Goal: Transaction & Acquisition: Purchase product/service

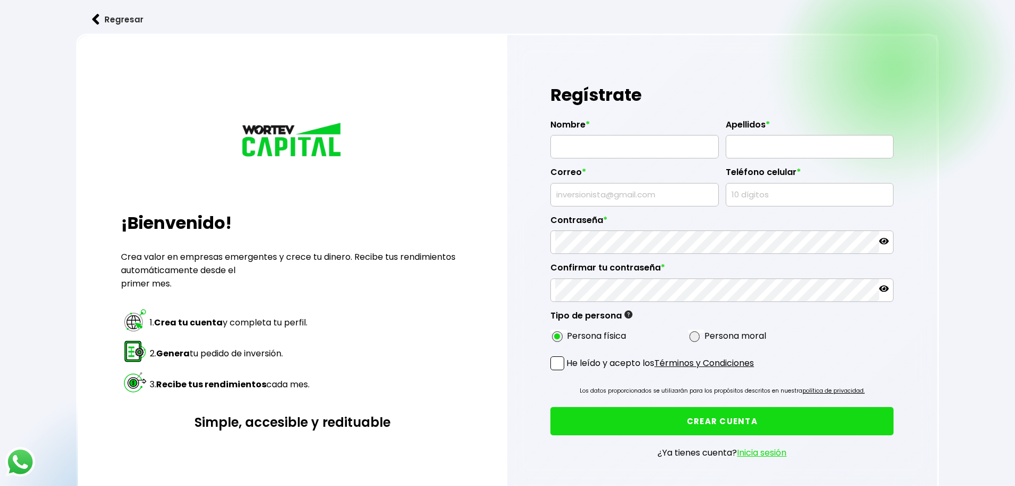
type input "[PERSON_NAME][EMAIL_ADDRESS][DOMAIN_NAME]"
click at [648, 146] on input "text" at bounding box center [634, 146] width 159 height 22
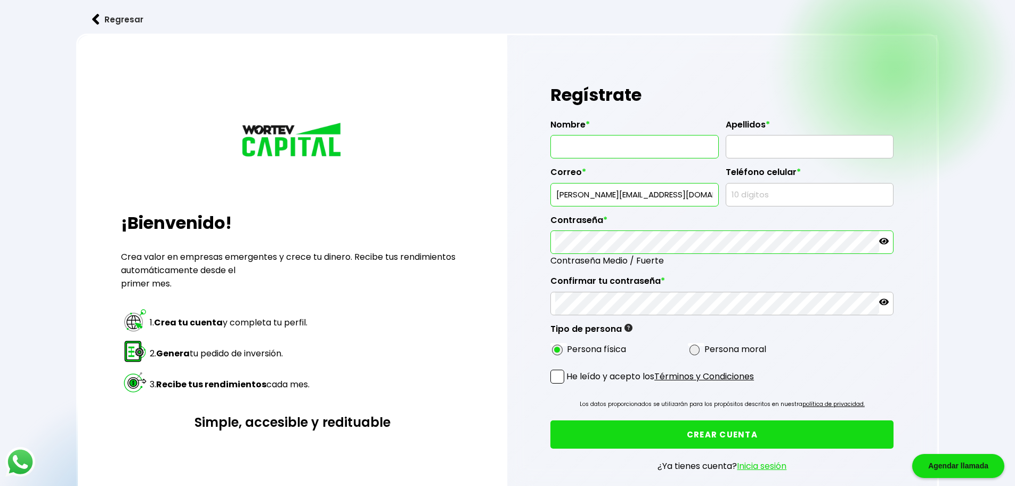
click at [539, 141] on div "Regístrate Nombre * Apellidos * Correo * [PERSON_NAME][EMAIL_ADDRESS][DOMAIN_NA…" at bounding box center [722, 284] width 431 height 498
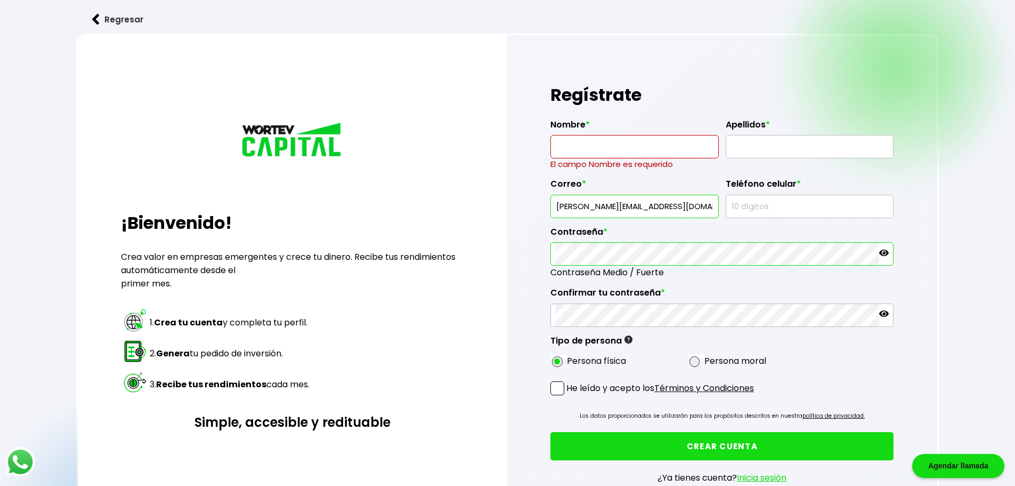
click at [110, 23] on button "Regresar" at bounding box center [117, 19] width 83 height 28
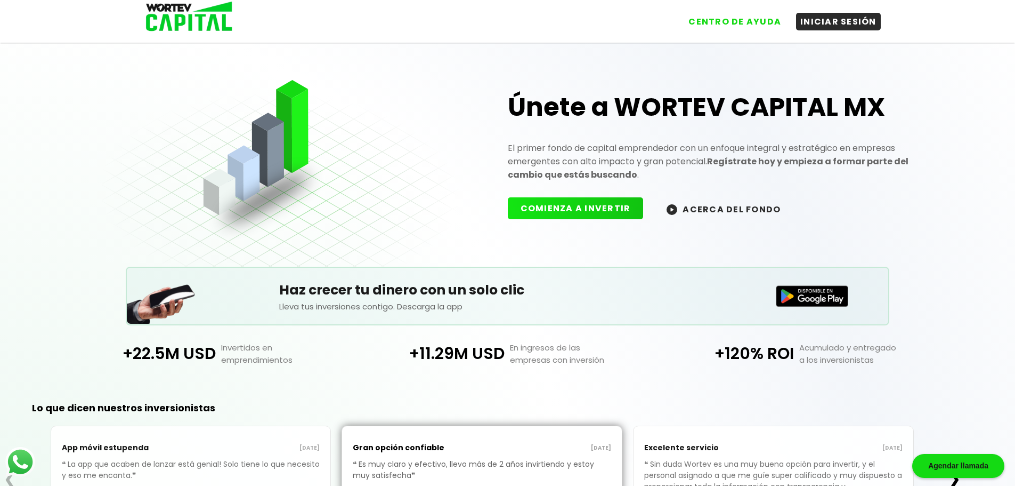
click at [837, 22] on button "INICIAR SESIÓN" at bounding box center [838, 22] width 85 height 18
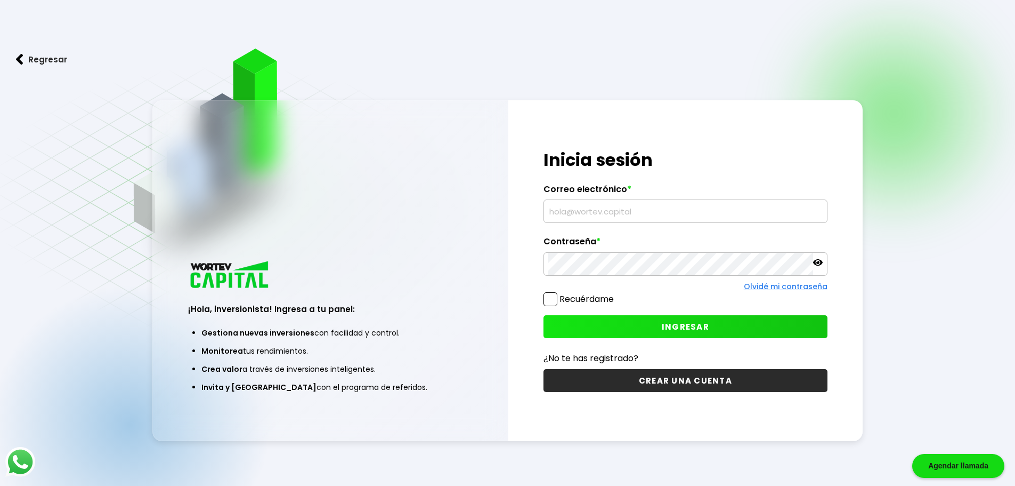
type input "[PERSON_NAME][EMAIL_ADDRESS][DOMAIN_NAME]"
click at [690, 210] on input "[PERSON_NAME][EMAIL_ADDRESS][DOMAIN_NAME]" at bounding box center [685, 211] width 274 height 22
click at [691, 213] on input "[PERSON_NAME][EMAIL_ADDRESS][DOMAIN_NAME]" at bounding box center [685, 211] width 274 height 22
type textarea "com"
click at [692, 213] on input "[PERSON_NAME][EMAIL_ADDRESS][DOMAIN_NAME]" at bounding box center [685, 211] width 274 height 22
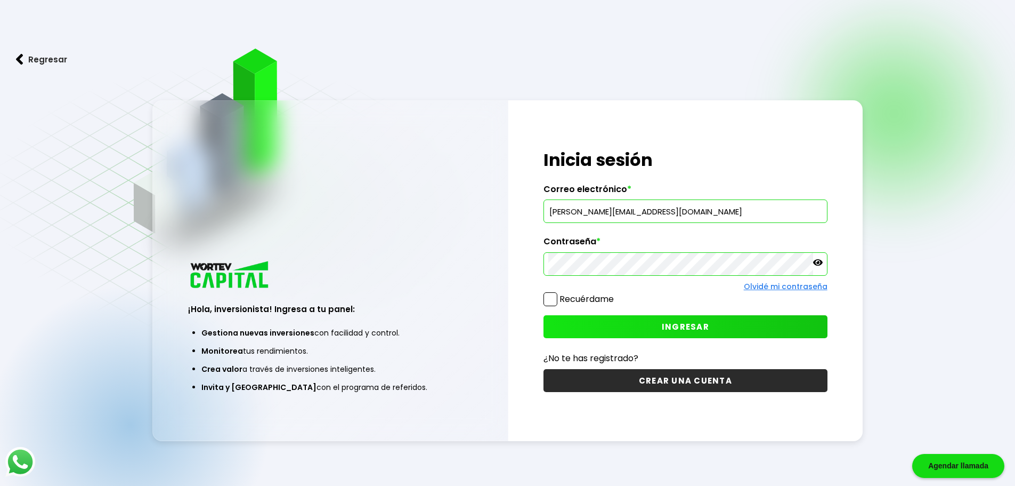
click at [692, 213] on input "[PERSON_NAME][EMAIL_ADDRESS][DOMAIN_NAME]" at bounding box center [685, 211] width 274 height 22
click at [694, 164] on h1 "Inicia sesión" at bounding box center [686, 160] width 284 height 26
click at [638, 378] on button "CREAR UNA CUENTA" at bounding box center [686, 380] width 284 height 23
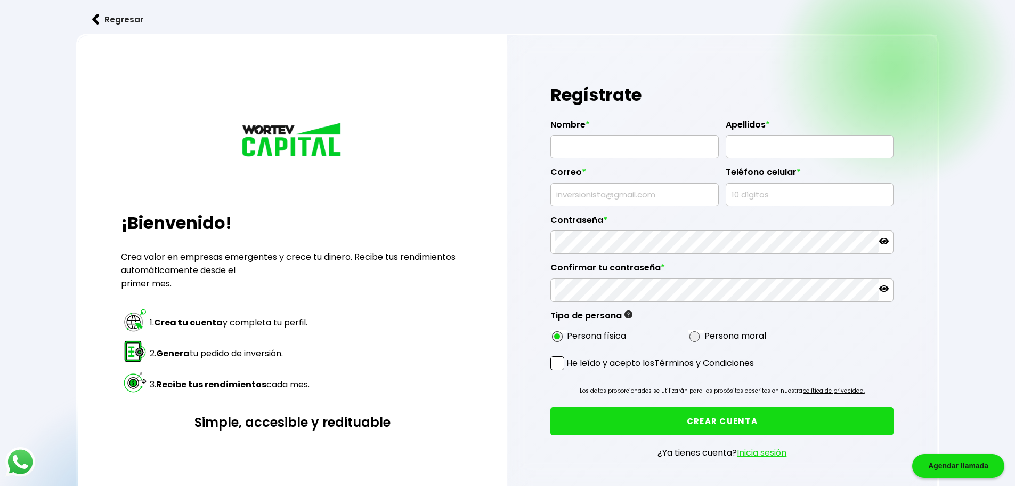
type input "[PERSON_NAME][EMAIL_ADDRESS][DOMAIN_NAME]"
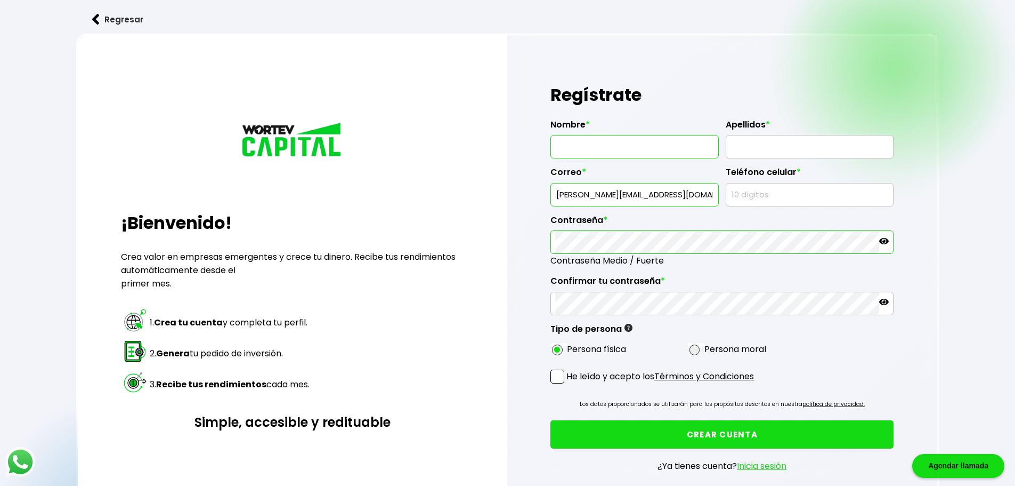
drag, startPoint x: 607, startPoint y: 136, endPoint x: 606, endPoint y: 149, distance: 12.8
click at [606, 149] on input "text" at bounding box center [634, 146] width 159 height 22
type input "[PERSON_NAME]"
type input "CAMPOS [PERSON_NAME]"
click at [618, 195] on input "[PERSON_NAME][EMAIL_ADDRESS][DOMAIN_NAME]" at bounding box center [634, 194] width 159 height 22
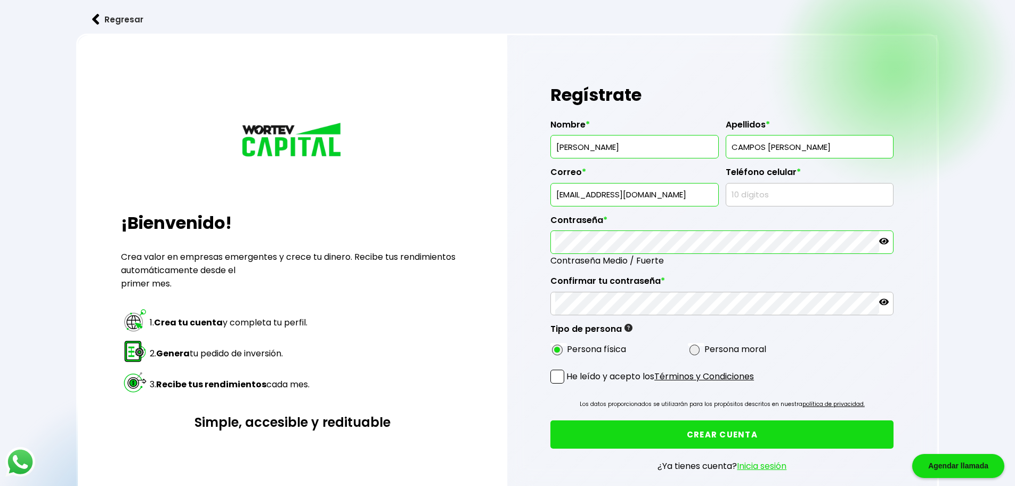
click at [642, 192] on input "[EMAIL_ADDRESS][DOMAIN_NAME]" at bounding box center [634, 194] width 159 height 22
type input "[EMAIL_ADDRESS][DOMAIN_NAME]"
click at [807, 191] on input "text" at bounding box center [810, 194] width 159 height 22
type input "8118051031"
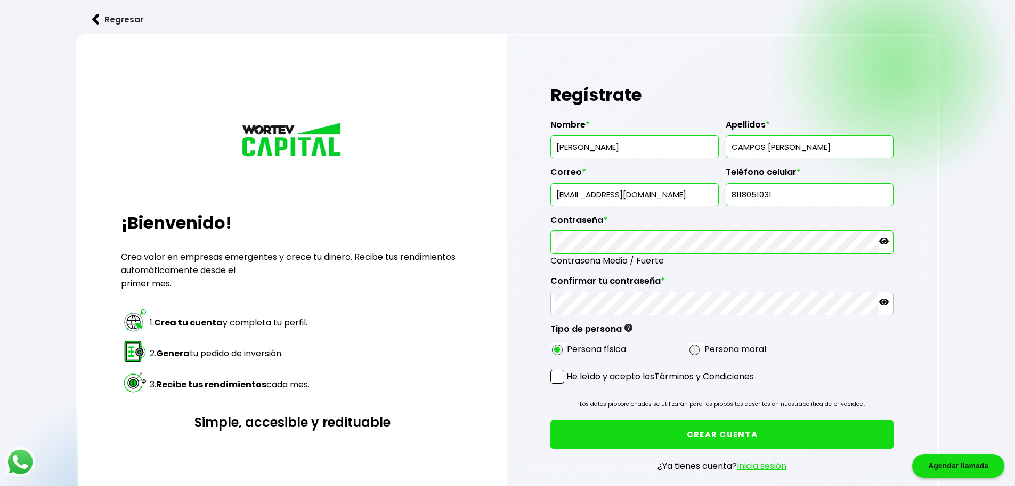
click at [885, 245] on icon at bounding box center [884, 241] width 10 height 10
click at [540, 248] on div "Regístrate Nombre * [PERSON_NAME] Apellidos * CAMPOS [PERSON_NAME] Correo * [EM…" at bounding box center [722, 284] width 431 height 498
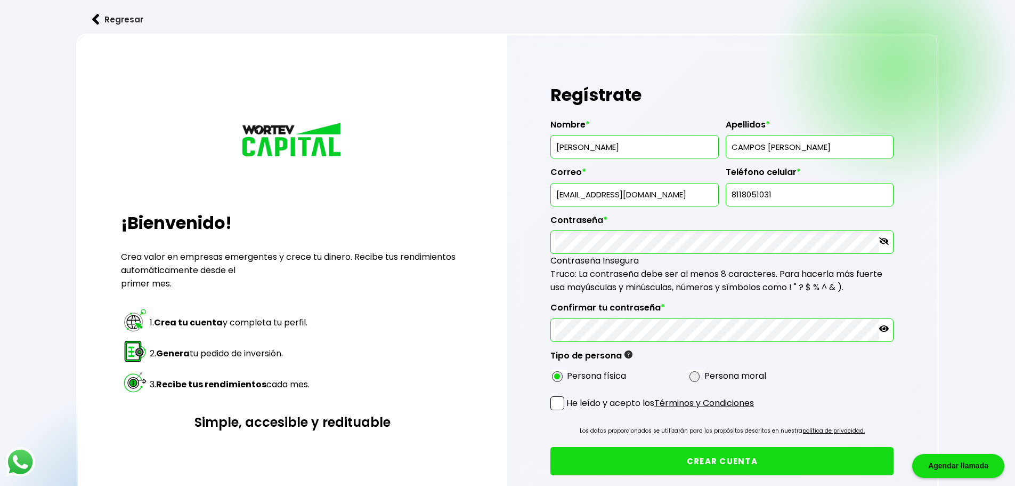
click at [690, 280] on span "Truco: La contraseña debe ser al menos 8 caracteres. Para hacerla más fuerte us…" at bounding box center [717, 281] width 332 height 26
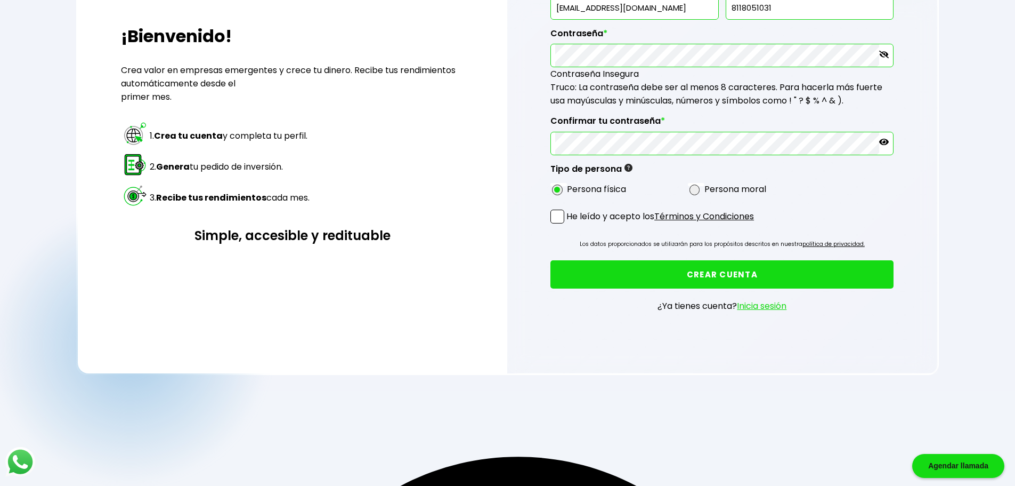
click at [559, 215] on span at bounding box center [558, 216] width 14 height 14
click at [569, 224] on input "He leído y acepto los Términos y Condiciones" at bounding box center [569, 224] width 0 height 0
click at [632, 272] on button "CREAR CUENTA" at bounding box center [722, 274] width 343 height 28
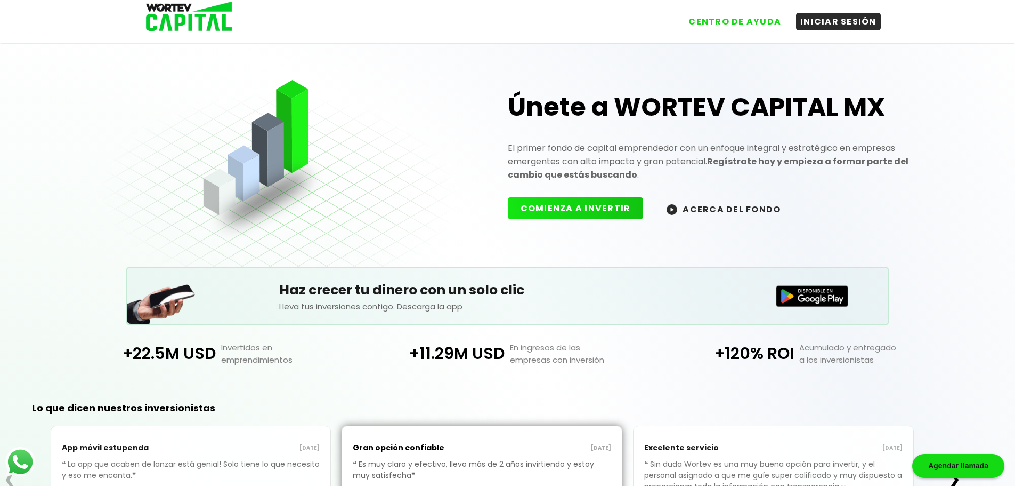
click at [832, 28] on button "INICIAR SESIÓN" at bounding box center [838, 22] width 85 height 18
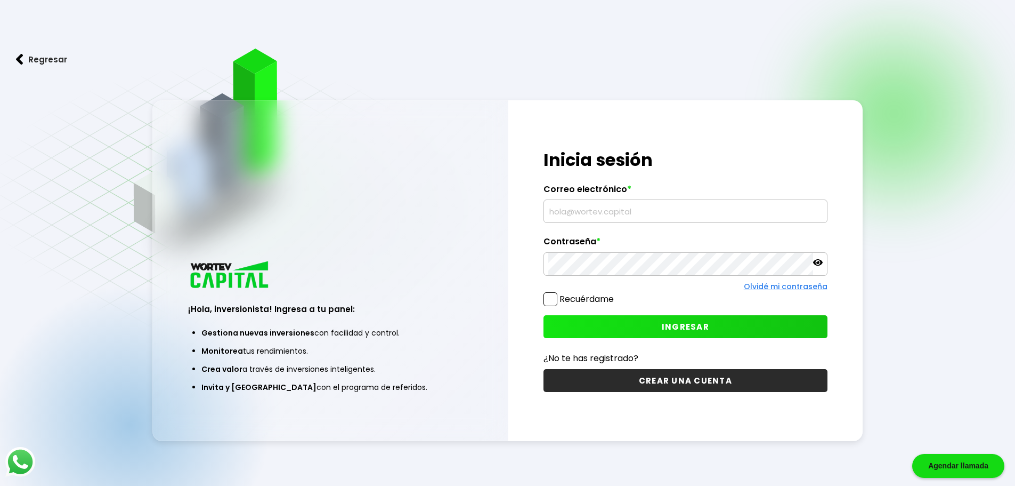
type input "[EMAIL_ADDRESS][DOMAIN_NAME]"
click at [645, 201] on input "[EMAIL_ADDRESS][DOMAIN_NAME]" at bounding box center [685, 211] width 274 height 22
click at [556, 300] on span at bounding box center [551, 299] width 14 height 14
click at [616, 294] on input "Recuérdame" at bounding box center [616, 294] width 0 height 0
click at [571, 327] on button "INGRESAR" at bounding box center [686, 326] width 284 height 23
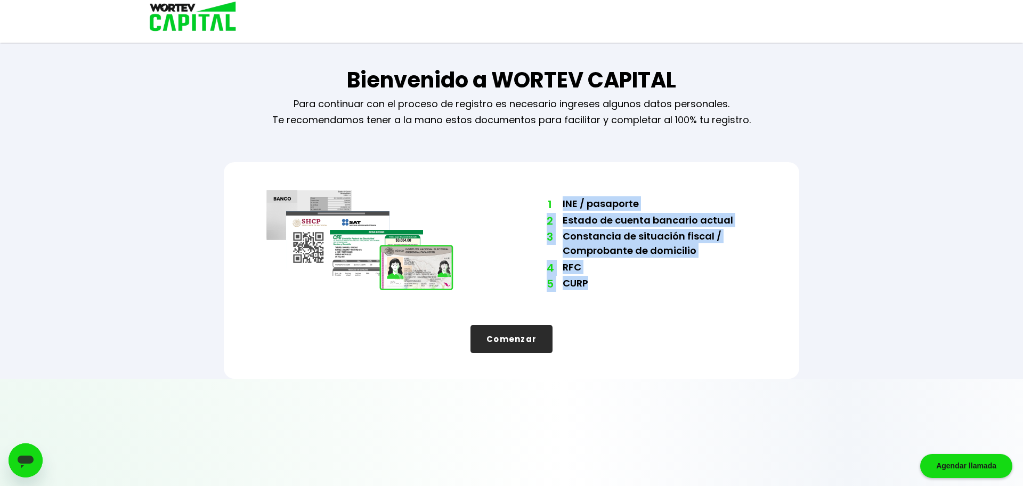
drag, startPoint x: 544, startPoint y: 201, endPoint x: 624, endPoint y: 302, distance: 128.9
type textarea "INE / pasaporte 2Estado de cuenta bancario actual 3Constancia de situación fisc…"
click at [624, 302] on div "1 INE / pasaporte 2 Estado de cuenta bancario actual 3 Constancia de situación …" at bounding box center [512, 270] width 576 height 216
click at [621, 295] on div "1 INE / pasaporte 2 Estado de cuenta bancario actual 3 Constancia de situación …" at bounding box center [648, 244] width 215 height 113
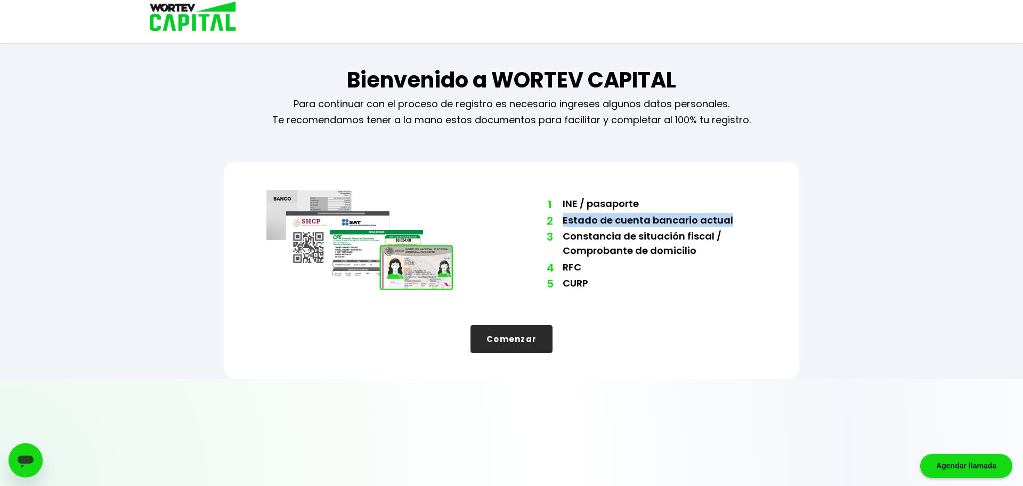
drag, startPoint x: 565, startPoint y: 219, endPoint x: 808, endPoint y: 220, distance: 243.6
click at [808, 220] on div "Bienvenido a WORTEV CAPITAL Para continuar con el proceso de registro es necesa…" at bounding box center [512, 189] width 640 height 378
click at [730, 220] on li "2 Estado de cuenta bancario actual" at bounding box center [660, 221] width 194 height 17
drag, startPoint x: 588, startPoint y: 229, endPoint x: 796, endPoint y: 246, distance: 208.0
click at [795, 246] on div "1 INE / pasaporte 2 Estado de cuenta bancario actual 3 Constancia de situación …" at bounding box center [512, 270] width 576 height 216
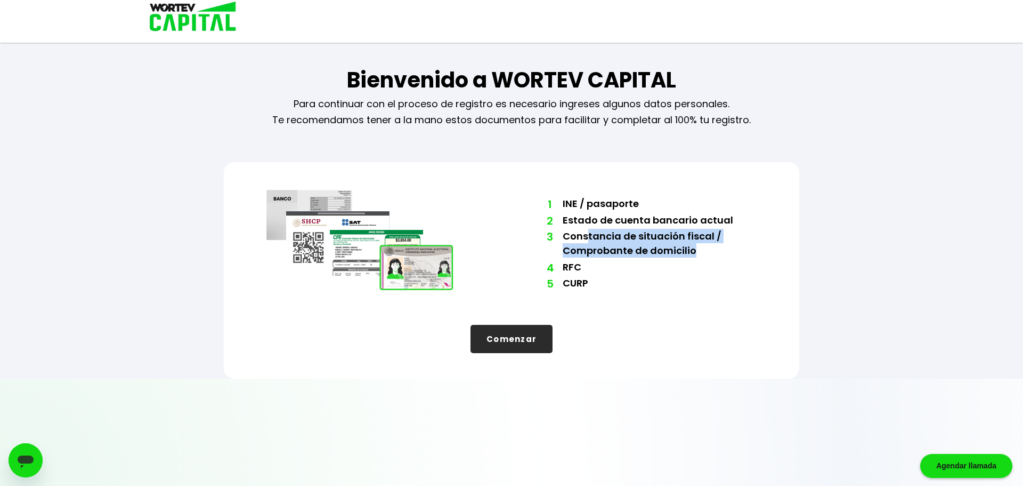
click at [739, 255] on li "3 Constancia de situación fiscal / Comprobante de domicilio" at bounding box center [660, 244] width 194 height 31
drag, startPoint x: 909, startPoint y: 224, endPoint x: 903, endPoint y: 225, distance: 6.5
click at [909, 224] on div "Bienvenido a WORTEV CAPITAL Para continuar con el proceso de registro es necesa…" at bounding box center [511, 189] width 1023 height 378
click at [884, 227] on div "Bienvenido a WORTEV CAPITAL Para continuar con el proceso de registro es necesa…" at bounding box center [511, 189] width 1023 height 378
click at [513, 337] on button "Comenzar" at bounding box center [512, 339] width 82 height 28
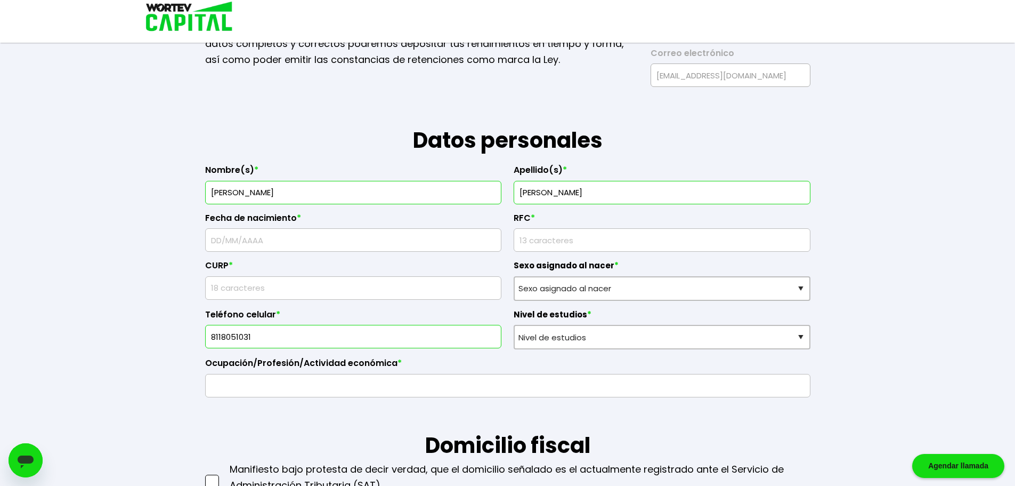
scroll to position [107, 0]
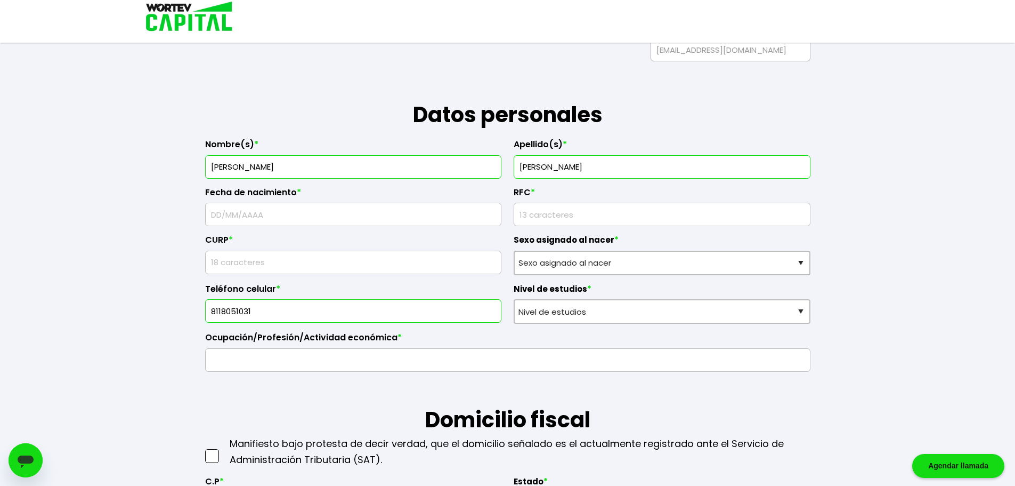
click at [348, 215] on input "text" at bounding box center [353, 214] width 287 height 22
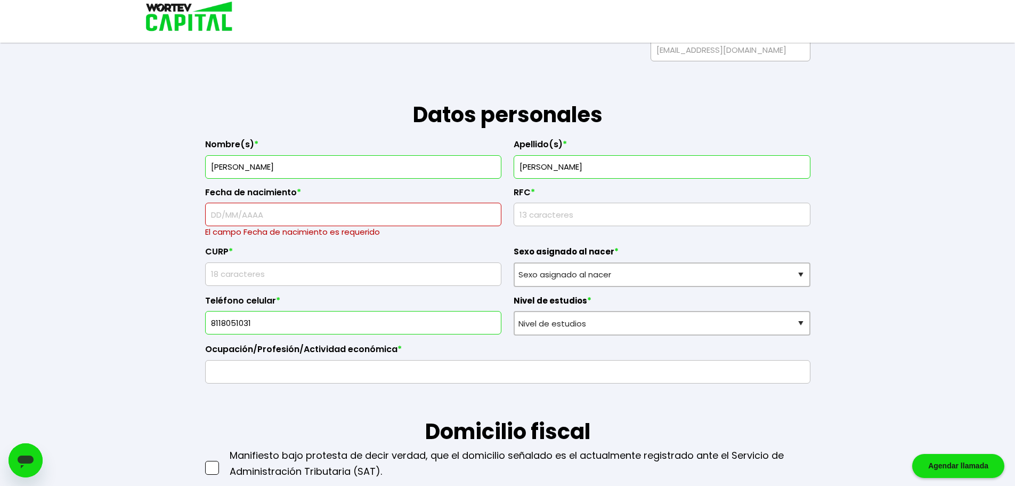
click at [612, 48] on div "La siguiente información nos permitirá verificar tu perfil como inversionista. …" at bounding box center [507, 17] width 605 height 87
click at [370, 225] on input "text" at bounding box center [353, 214] width 287 height 22
click at [370, 217] on input "text" at bounding box center [353, 214] width 287 height 22
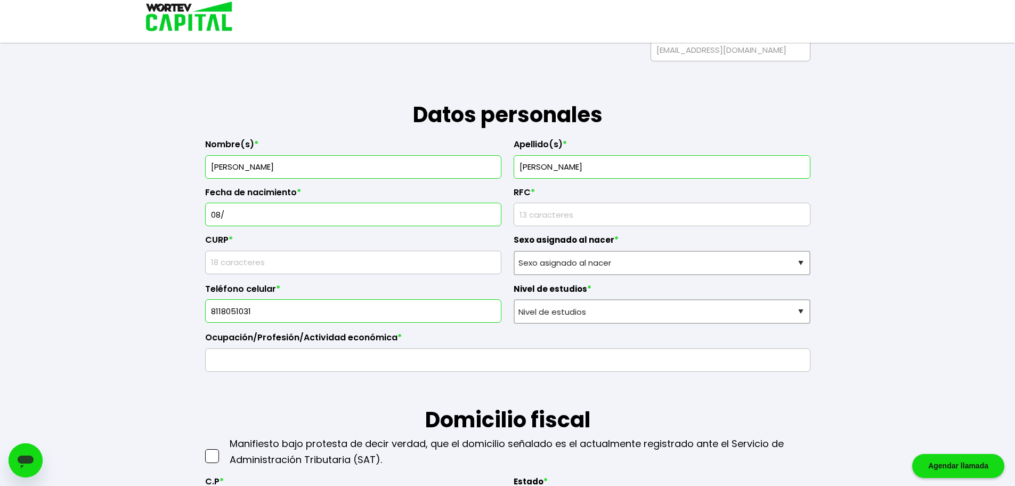
click at [276, 216] on input "08/" at bounding box center [353, 214] width 287 height 22
type input "08/04/1955"
click at [534, 217] on input "rfc" at bounding box center [662, 214] width 287 height 22
click at [399, 266] on input "text" at bounding box center [353, 262] width 287 height 22
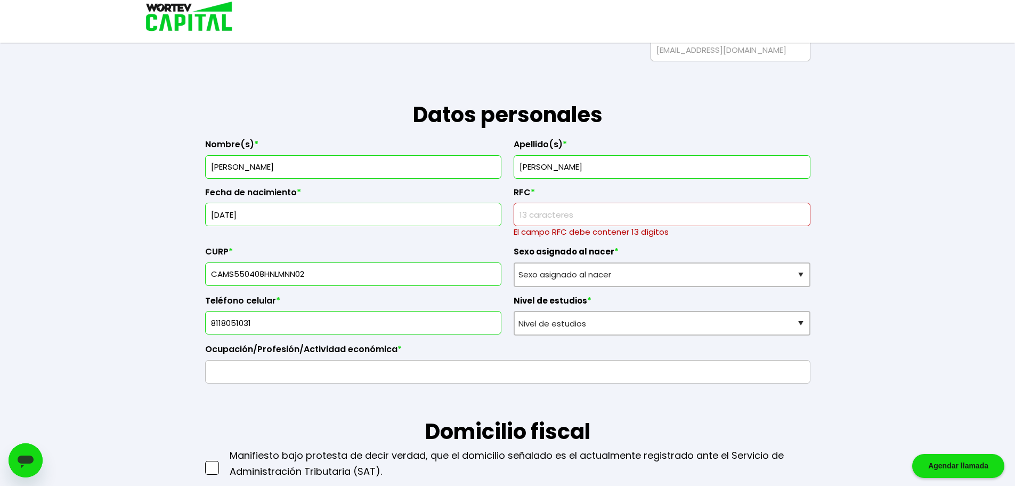
type input "CAMS550408HNLMNN02"
click at [611, 217] on input "rfc" at bounding box center [662, 214] width 287 height 22
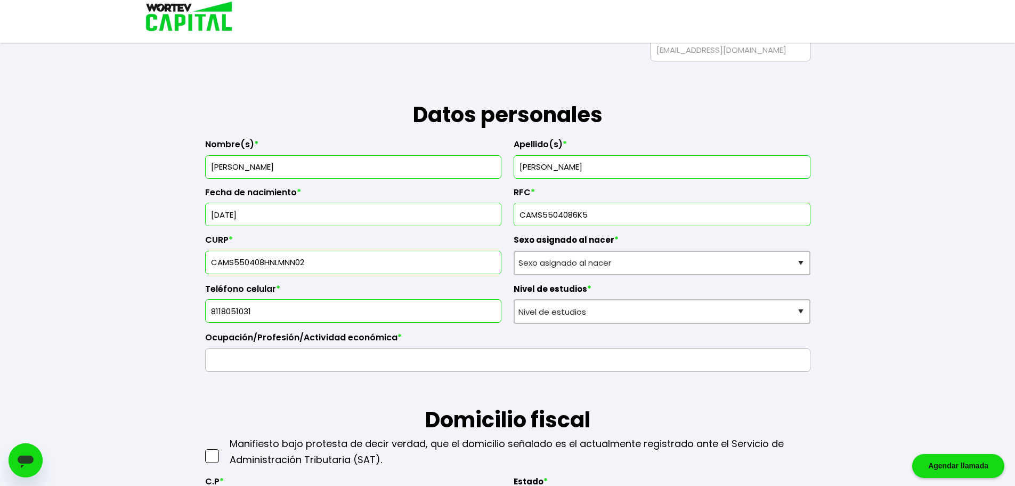
type input "CAMS5504086K5"
click at [591, 262] on select "Sexo asignado al nacer Hombre Mujer Prefiero no contestar" at bounding box center [662, 262] width 297 height 25
select select "Hombre"
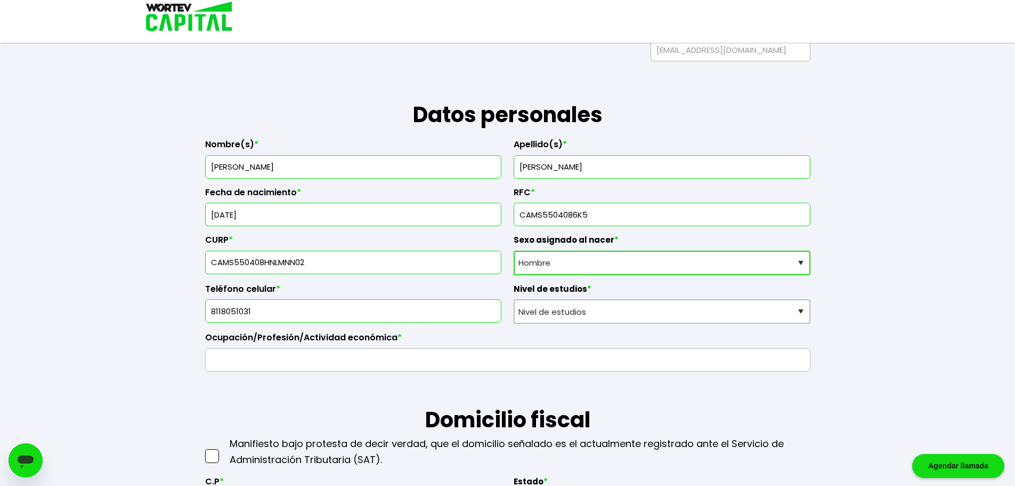
click at [514, 250] on select "Sexo asignado al nacer Hombre Mujer Prefiero no contestar" at bounding box center [662, 262] width 297 height 25
click at [562, 309] on select "Nivel de estudios Primaria Secundaria Bachillerato Licenciatura Posgrado" at bounding box center [662, 311] width 297 height 25
select select "Posgrado"
click at [514, 299] on select "Nivel de estudios Primaria Secundaria Bachillerato Licenciatura Posgrado" at bounding box center [662, 311] width 297 height 25
click at [290, 353] on input "text" at bounding box center [508, 360] width 596 height 22
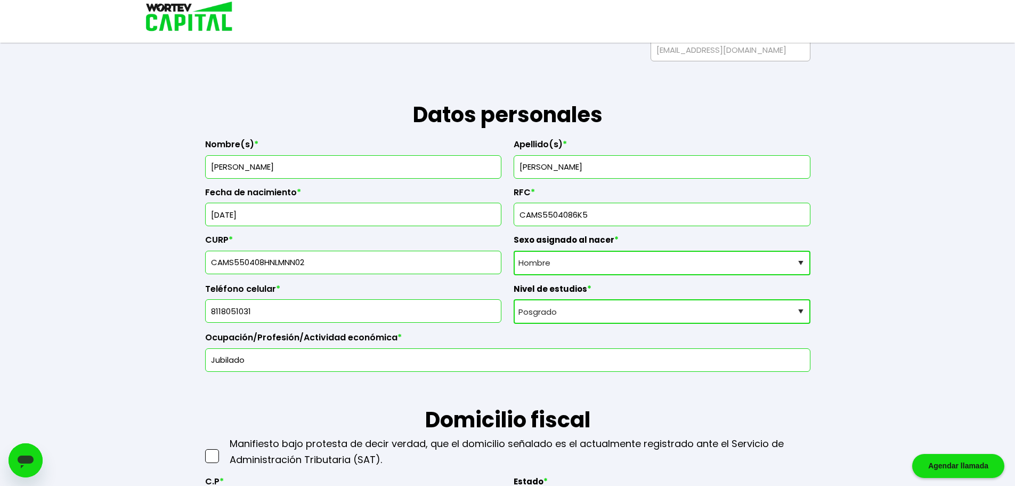
type input "Jubilado"
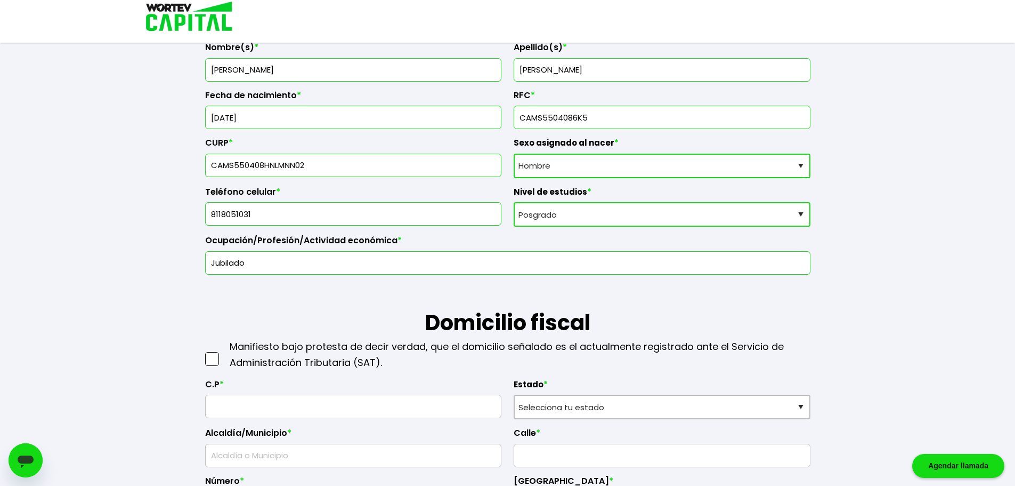
scroll to position [320, 0]
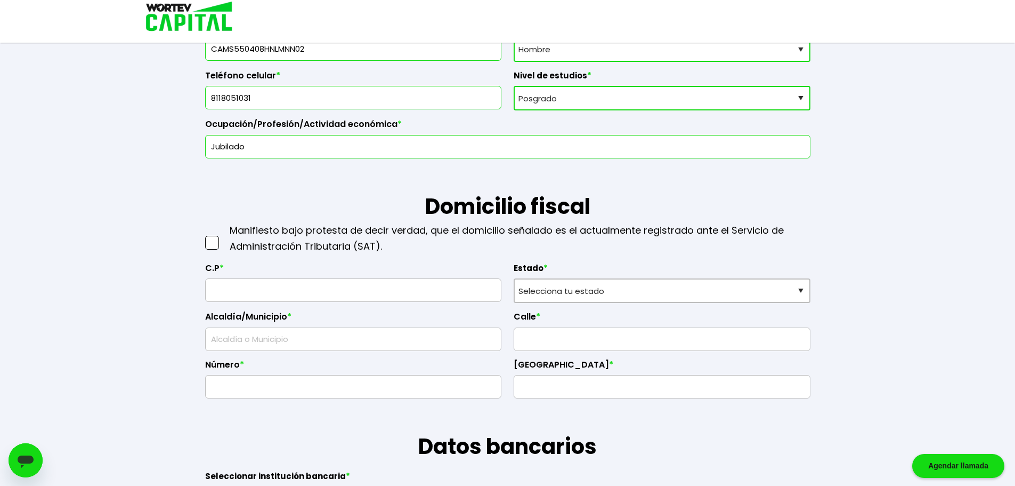
click at [212, 242] on span at bounding box center [212, 243] width 14 height 14
click at [223, 237] on input "checkbox" at bounding box center [223, 237] width 0 height 0
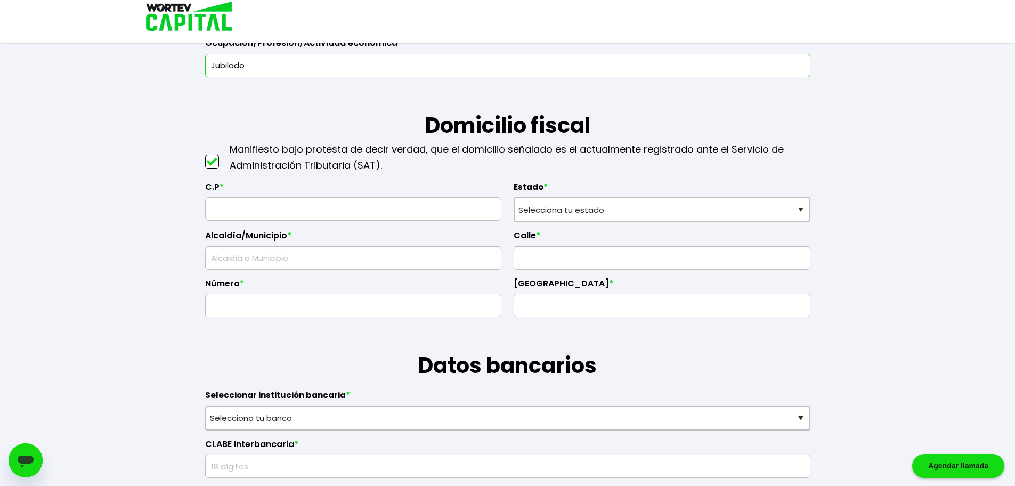
scroll to position [426, 0]
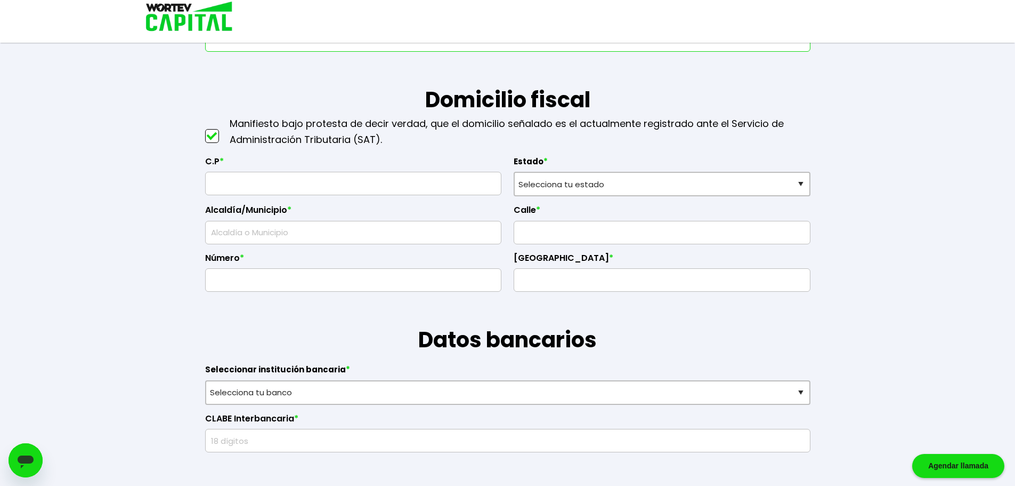
click at [326, 188] on input "text" at bounding box center [353, 183] width 287 height 22
type input "64820"
select select "NL"
type input "Monterrey"
type input "Ancón del Huajuco"
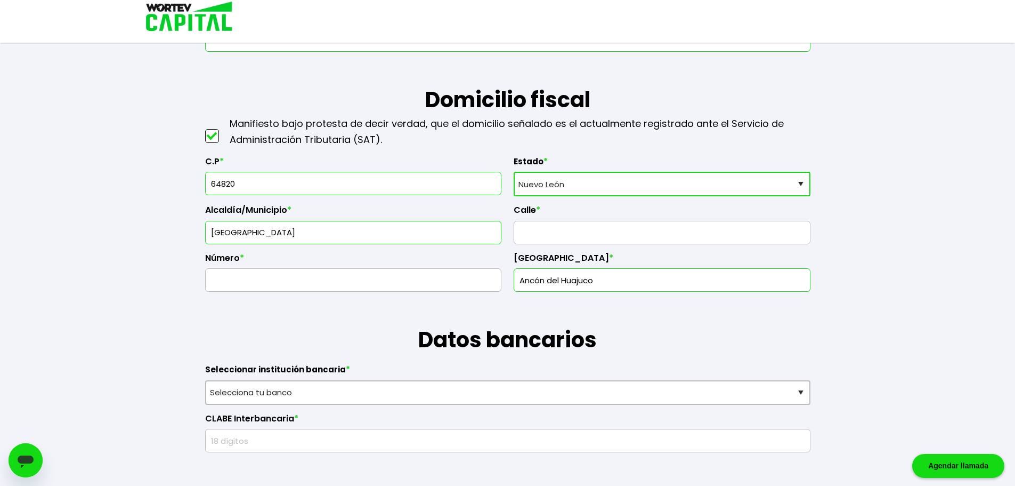
type input "64820"
click at [551, 187] on select "Selecciona tu estado Aguascalientes Baja California Baja California Sur Campech…" at bounding box center [662, 184] width 297 height 25
click at [484, 144] on p "Manifiesto bajo protesta de decir verdad, que el domicilio señalado es el actua…" at bounding box center [520, 132] width 581 height 32
click at [558, 223] on input "text" at bounding box center [662, 232] width 287 height 22
type input "Catamarca"
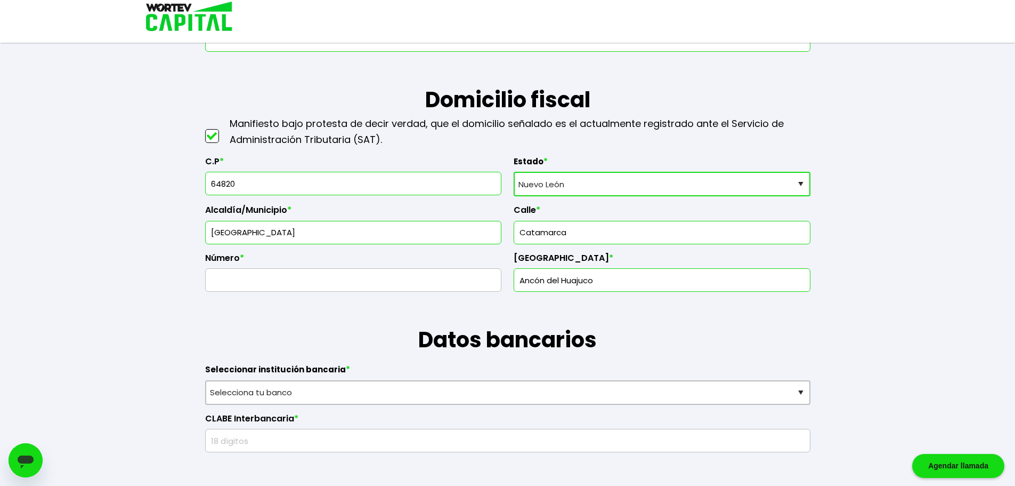
type input "MONTERREY"
type input "1305"
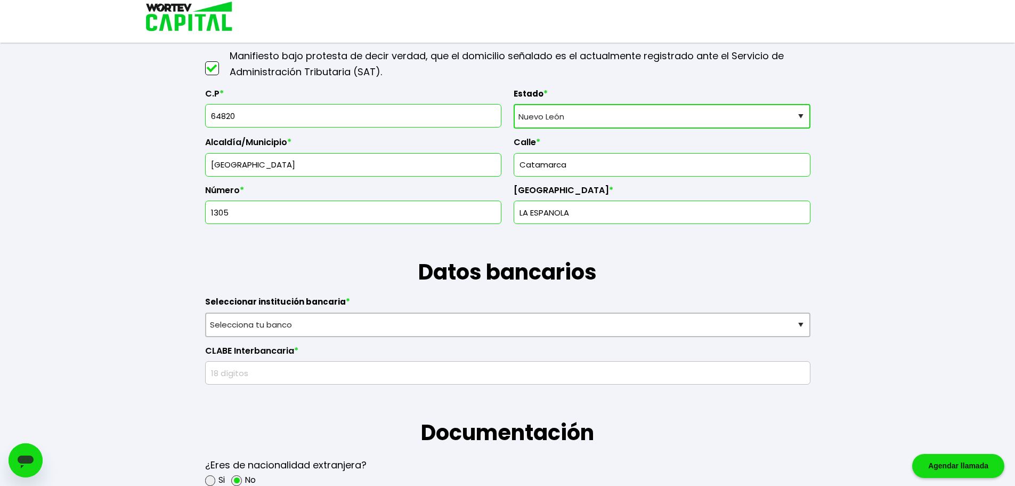
scroll to position [533, 0]
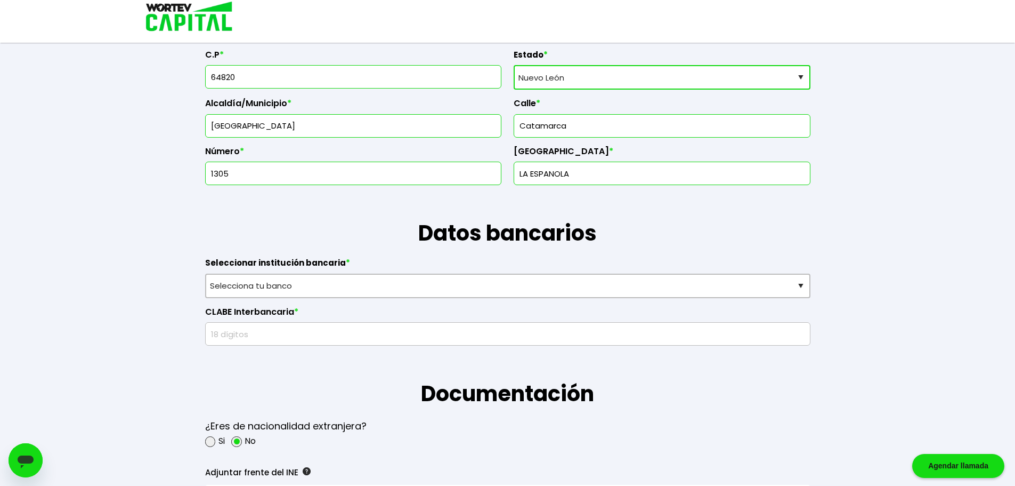
click at [556, 175] on input "LA ESPANOLA" at bounding box center [662, 173] width 287 height 22
drag, startPoint x: 604, startPoint y: 177, endPoint x: 490, endPoint y: 174, distance: 114.1
click at [490, 174] on div "C.P * 64820 Estado * Selecciona tu estado Aguascalientes Baja California Baja C…" at bounding box center [507, 113] width 605 height 144
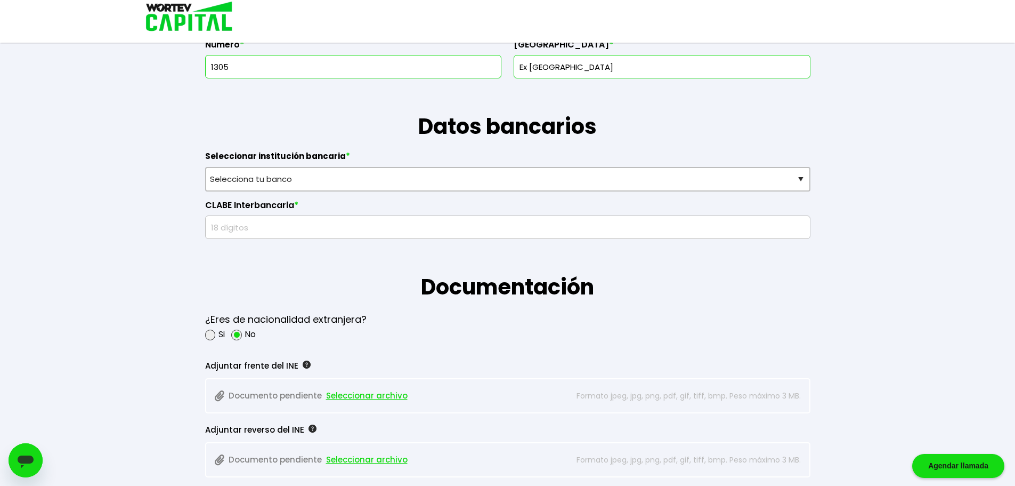
type input "Ex Hacienda el Ancon"
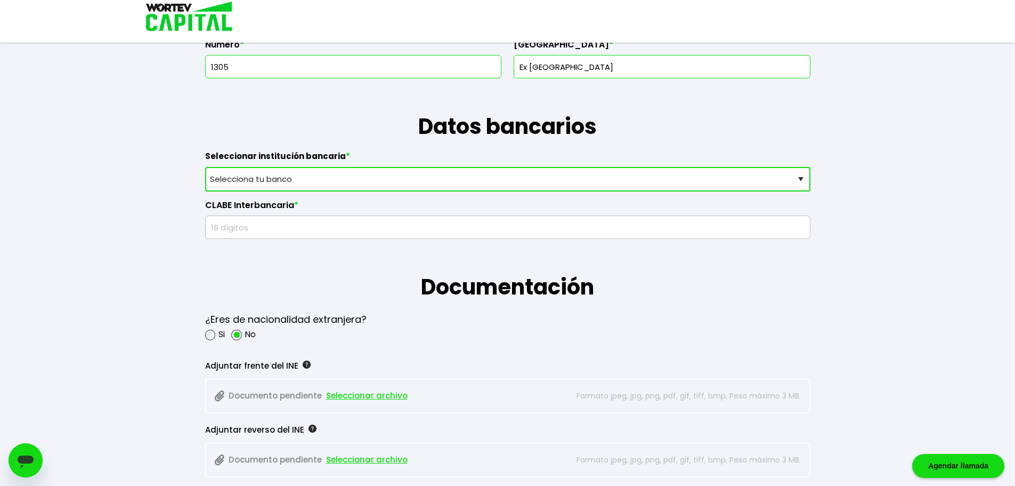
click at [269, 176] on select "Selecciona tu banco ABC Capital Actinver Afirme Albo ASP Banamex Banbajio Banco…" at bounding box center [507, 179] width 605 height 25
select select "BBVA Bancomer"
click at [205, 167] on select "Selecciona tu banco ABC Capital Actinver Afirme Albo ASP Banamex Banbajio Banco…" at bounding box center [507, 179] width 605 height 25
click at [251, 228] on input "text" at bounding box center [508, 227] width 596 height 22
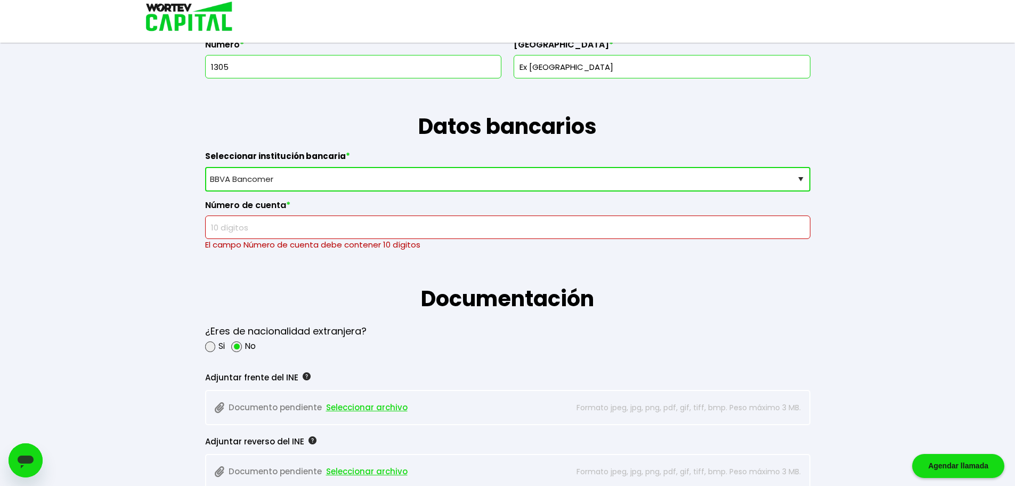
click at [321, 237] on input "text" at bounding box center [508, 227] width 596 height 22
paste input "1542835866"
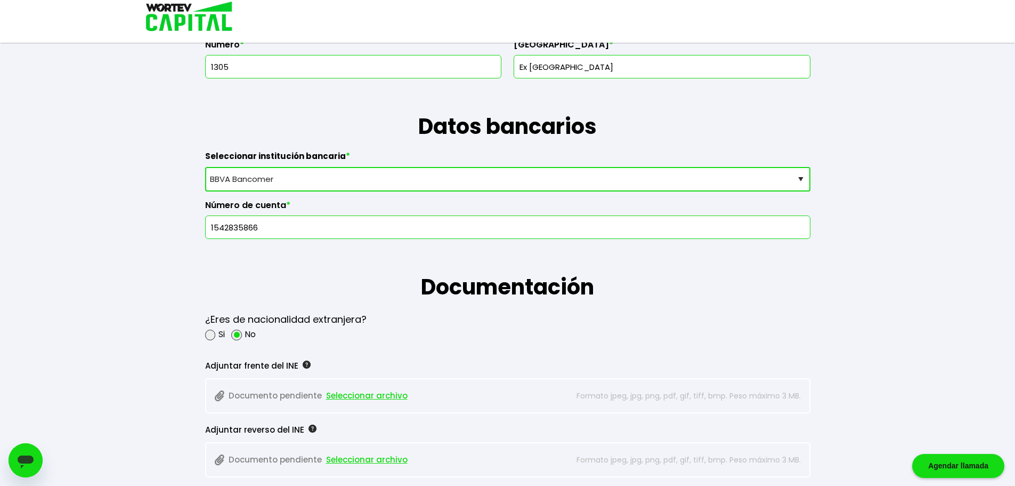
type input "1542835866"
click at [274, 269] on h1 "Documentación" at bounding box center [507, 271] width 605 height 64
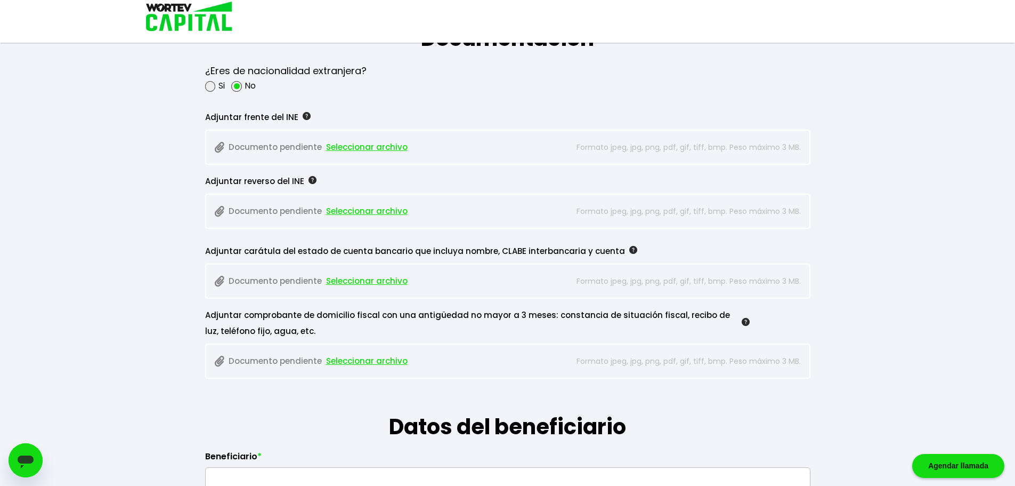
scroll to position [853, 0]
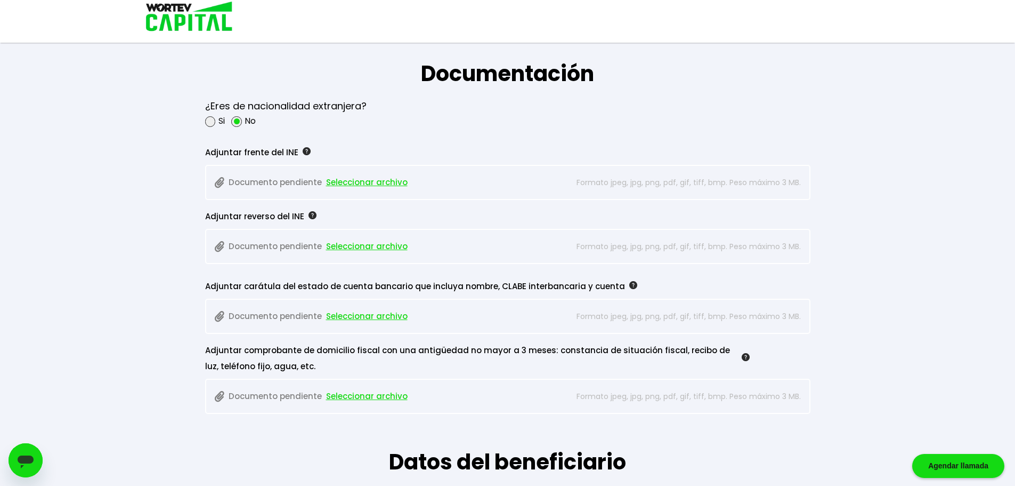
click at [362, 314] on span "Seleccionar archivo" at bounding box center [367, 316] width 82 height 16
click at [87, 216] on div "Guardado temporal Se hará un respaldo de tu progreso cada 30 segundos. La sigui…" at bounding box center [507, 47] width 1015 height 1800
click at [352, 183] on span "Seleccionar archivo" at bounding box center [367, 182] width 82 height 16
click at [362, 247] on span "Seleccionar archivo" at bounding box center [367, 246] width 82 height 16
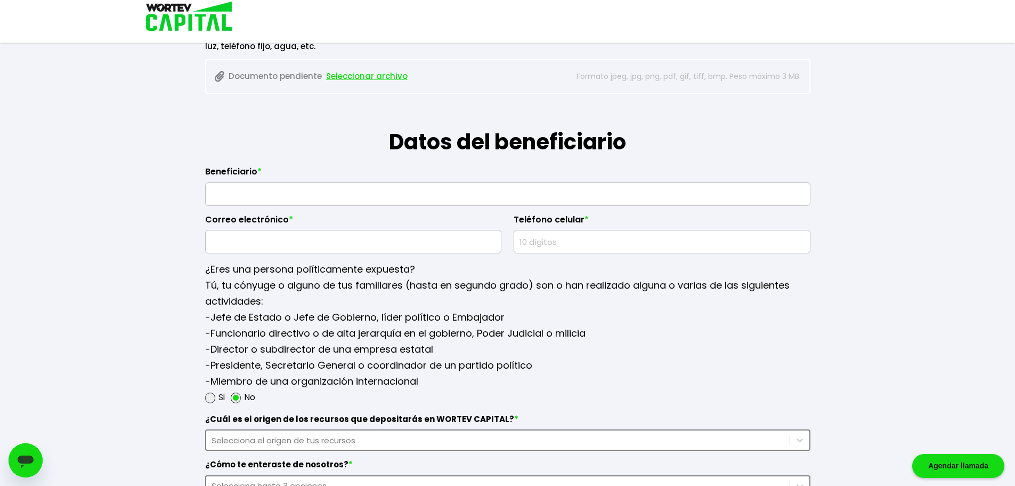
scroll to position [1279, 0]
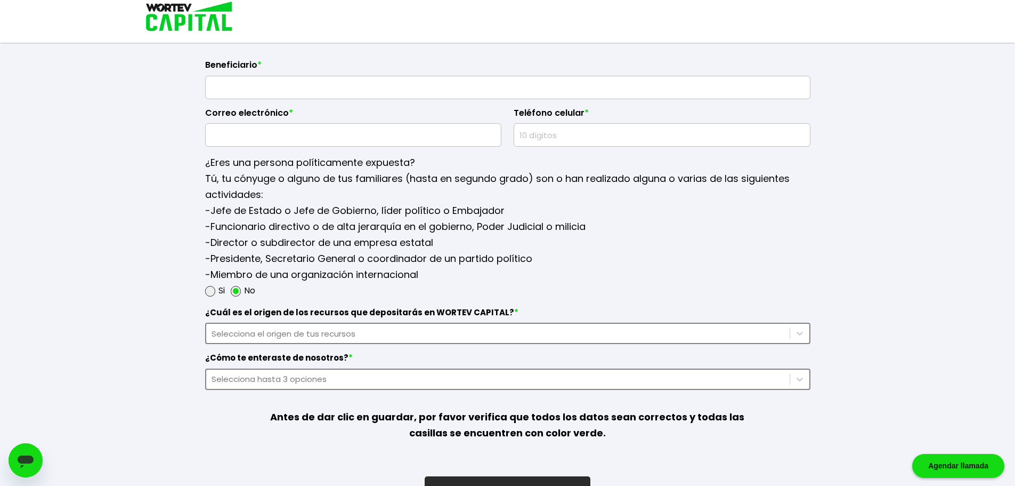
click at [290, 329] on div "Selecciona el origen de tus recursos" at bounding box center [498, 333] width 573 height 12
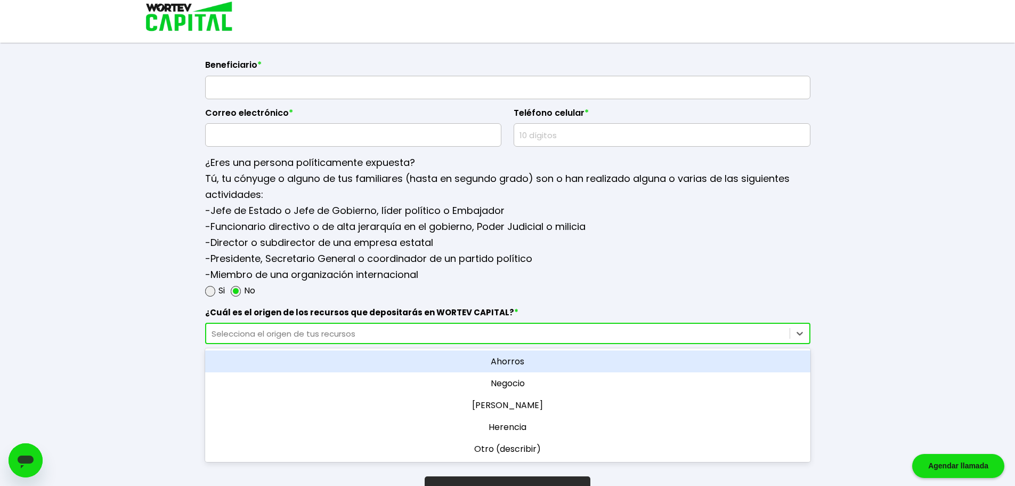
click at [532, 360] on div "Ahorros" at bounding box center [507, 361] width 605 height 22
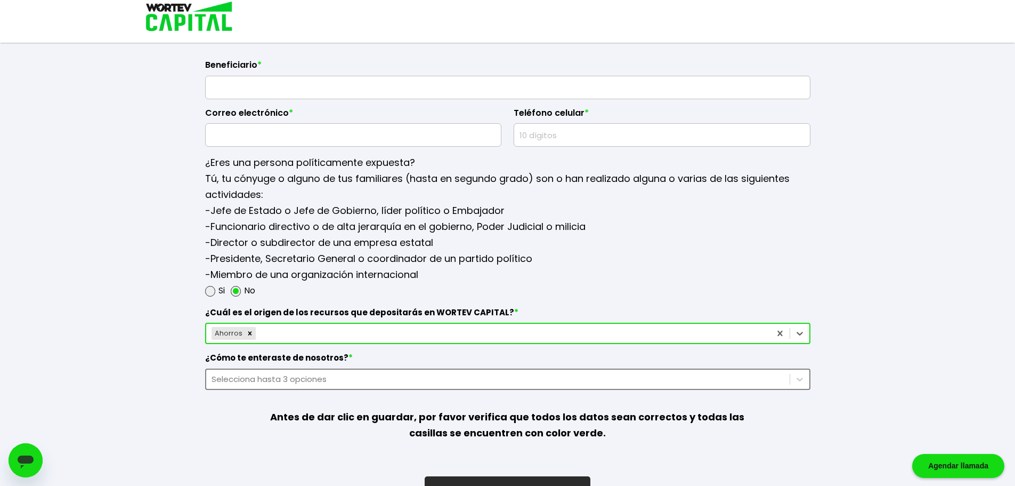
click at [264, 377] on div "Selecciona hasta 3 opciones" at bounding box center [507, 378] width 605 height 21
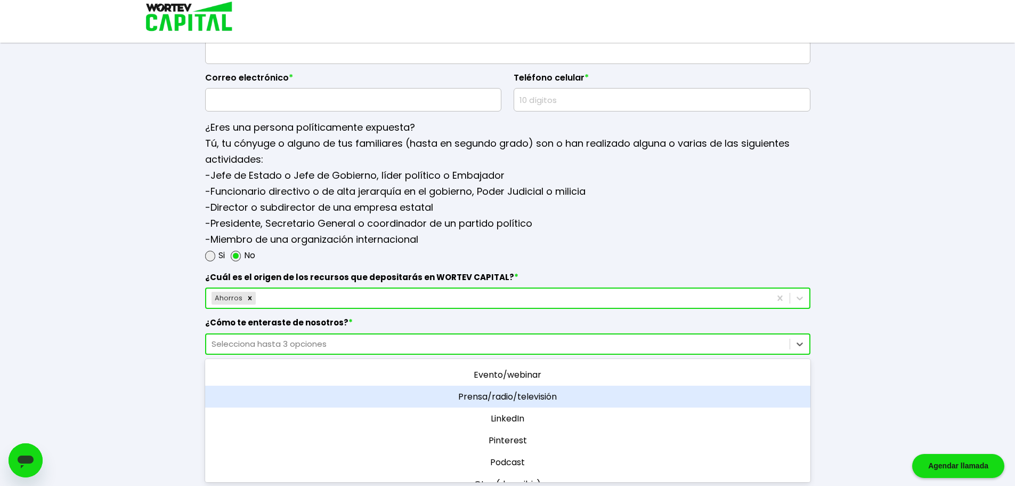
scroll to position [0, 0]
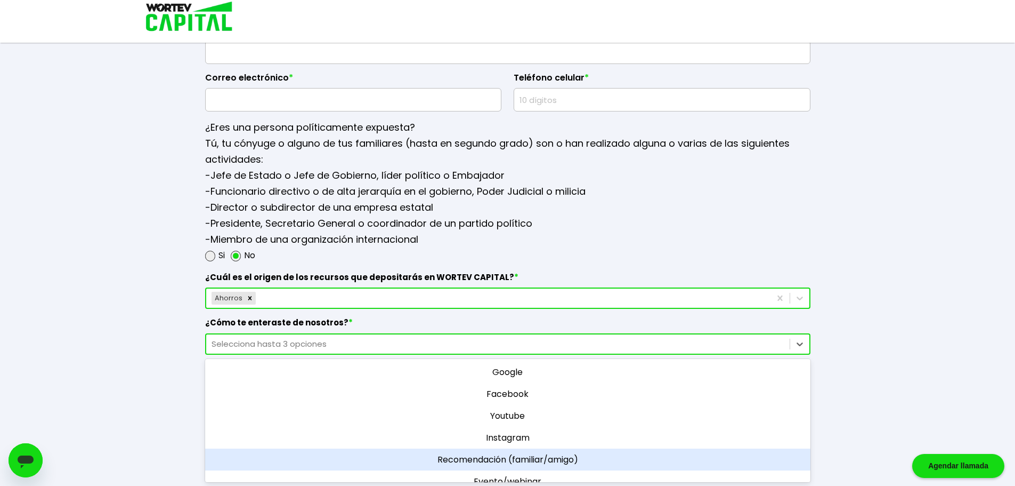
click at [556, 457] on div "Recomendación (familiar/amigo)" at bounding box center [507, 459] width 605 height 22
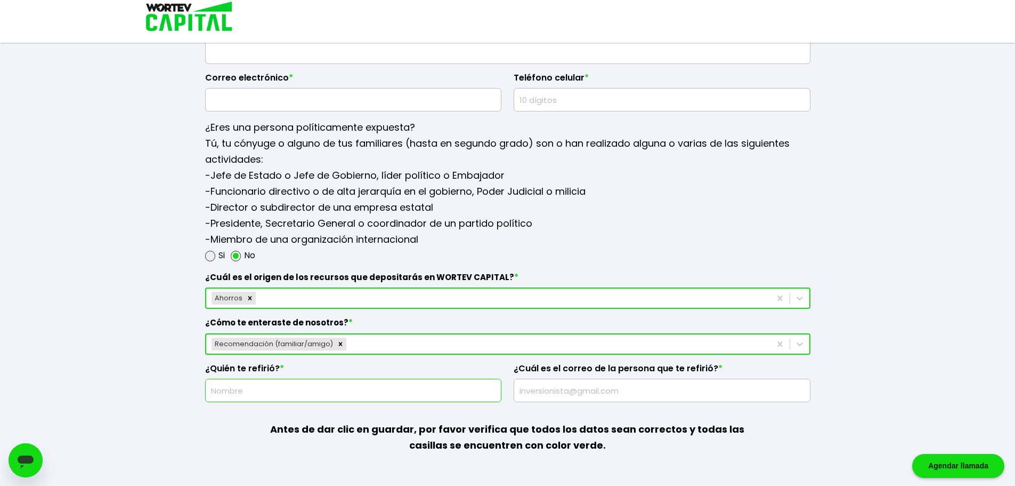
click at [279, 395] on input "text" at bounding box center [353, 390] width 287 height 22
type input "Santos Alberto"
click at [554, 390] on input "text" at bounding box center [662, 390] width 287 height 22
type input "[PERSON_NAME][EMAIL_ADDRESS][DOMAIN_NAME]"
click at [313, 391] on input "Santos Alberto" at bounding box center [353, 390] width 287 height 22
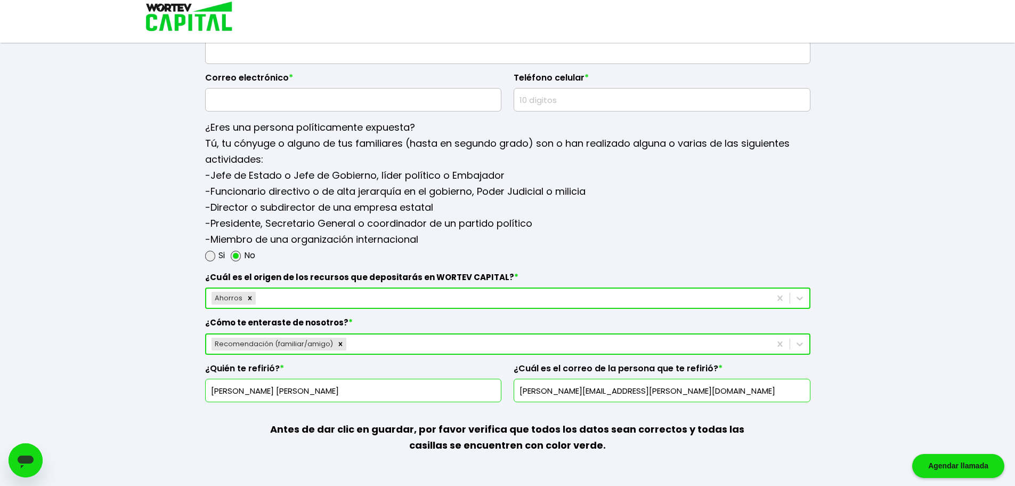
type input "Santos Alberto Campos Garcia"
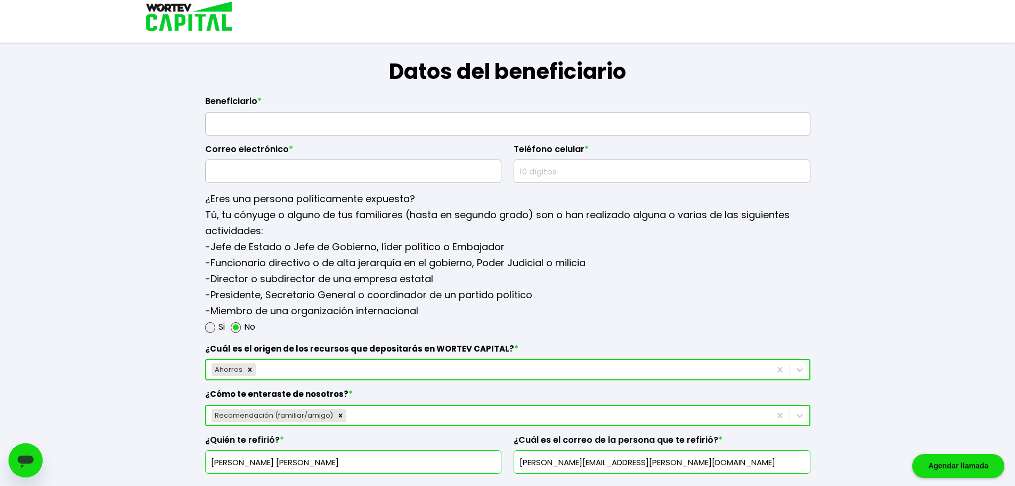
scroll to position [1208, 0]
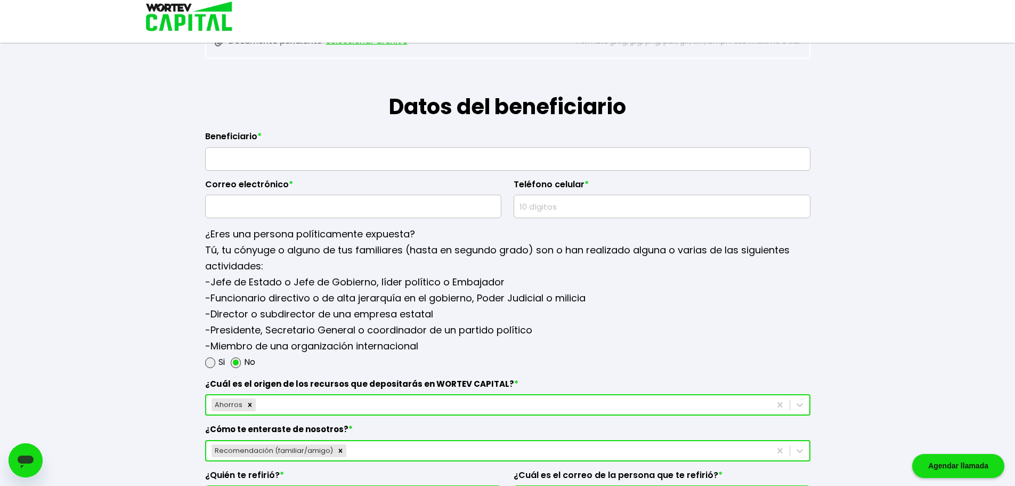
click at [267, 161] on input "text" at bounding box center [508, 159] width 596 height 22
type input "Emma Cristina Garcia Ibarra"
type input "emmayazmin@hotmail.com"
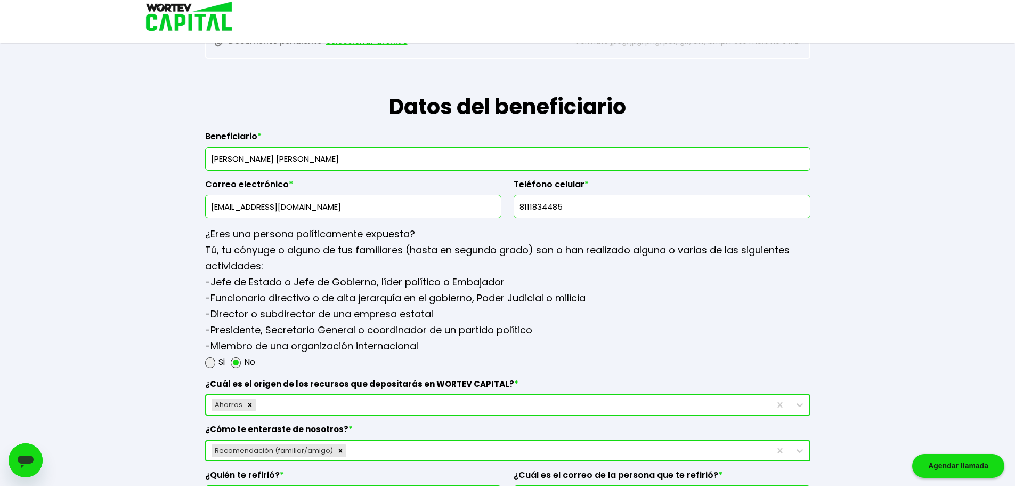
click at [552, 213] on input "8111834485" at bounding box center [662, 206] width 287 height 22
type input "8116636004"
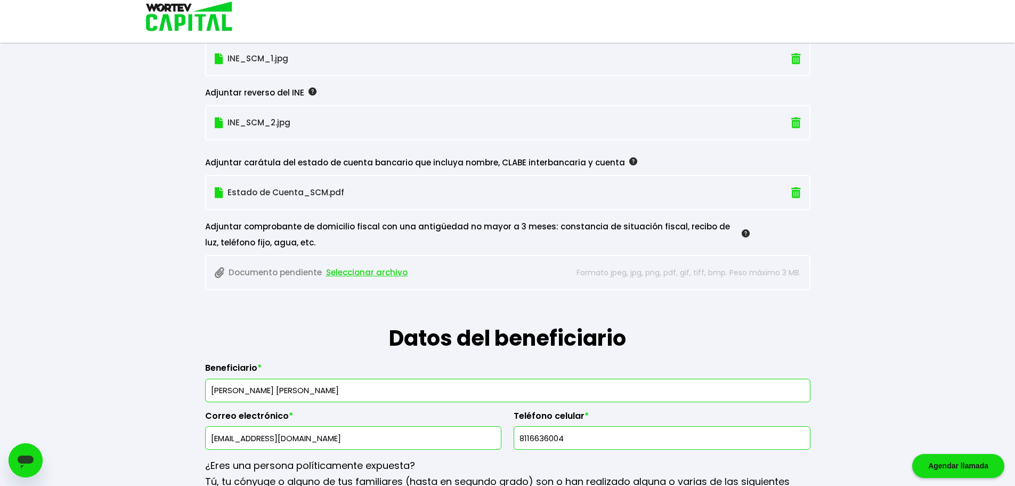
scroll to position [935, 0]
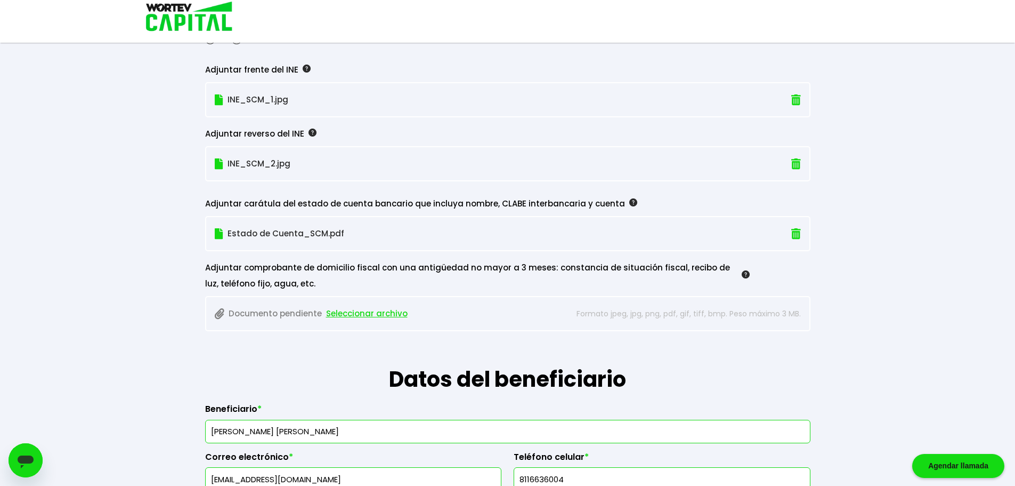
click at [375, 312] on span "Seleccionar archivo" at bounding box center [367, 313] width 82 height 16
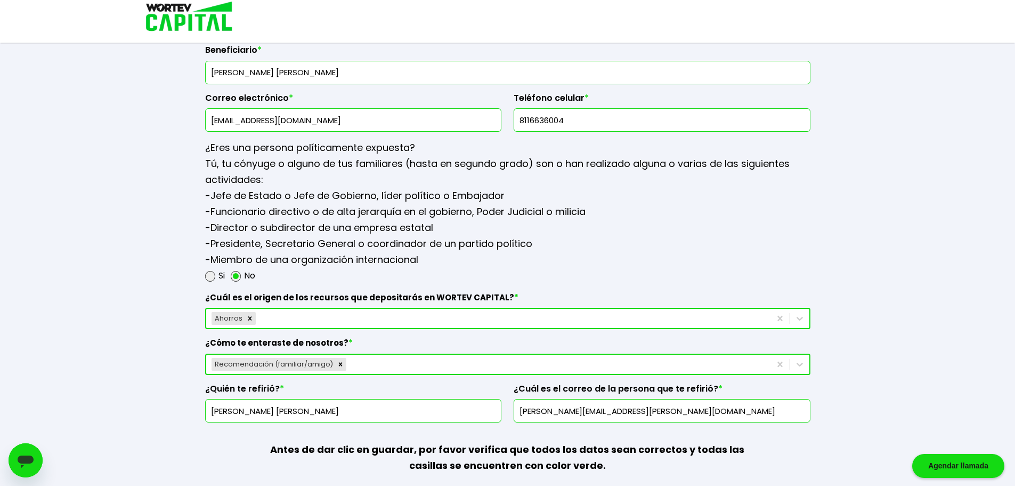
scroll to position [1362, 0]
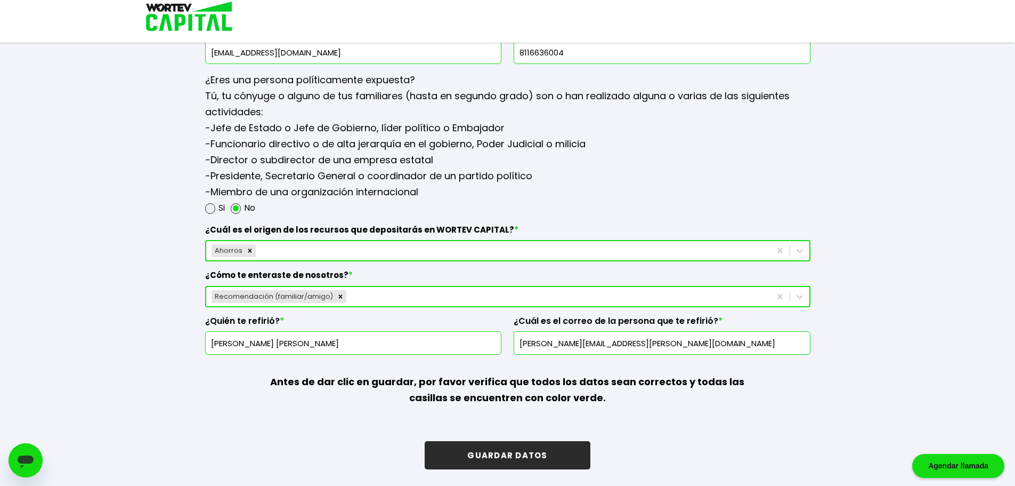
click at [511, 458] on button "GUARDAR DATOS" at bounding box center [507, 455] width 165 height 28
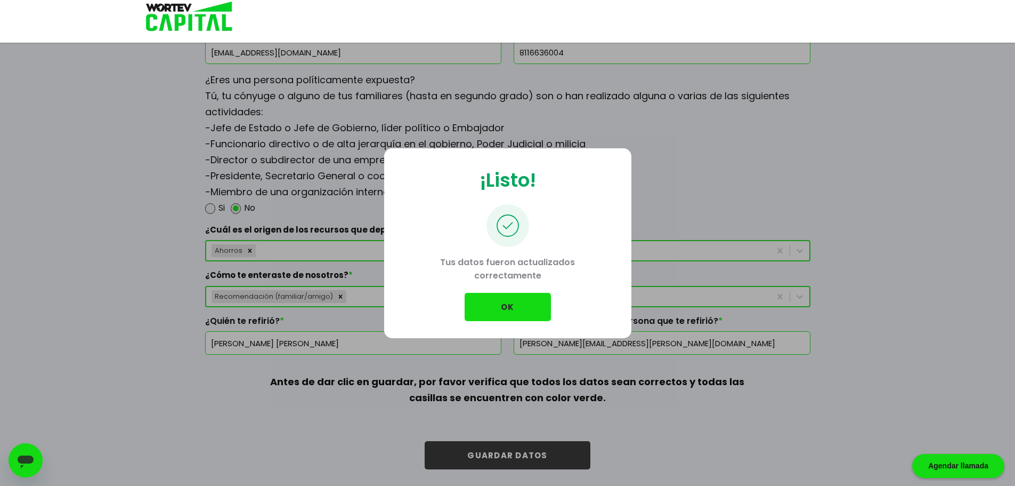
click at [510, 310] on button "OK" at bounding box center [508, 307] width 86 height 28
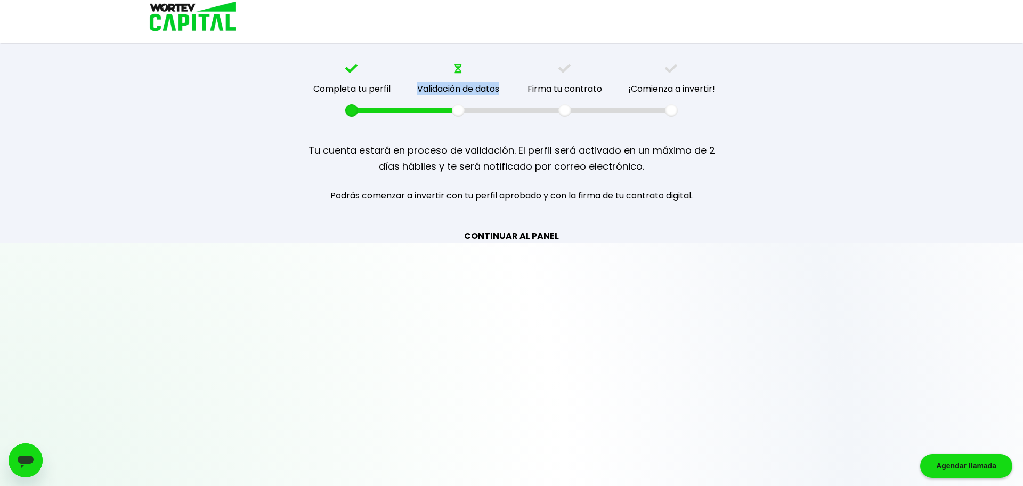
drag, startPoint x: 415, startPoint y: 90, endPoint x: 505, endPoint y: 90, distance: 90.1
click at [505, 90] on div "Validación de datos" at bounding box center [458, 90] width 107 height 53
click at [539, 83] on div "Firma tu contrato" at bounding box center [565, 88] width 75 height 13
drag, startPoint x: 657, startPoint y: 147, endPoint x: 728, endPoint y: 157, distance: 71.7
click at [728, 157] on div "Completa tu perfil Validación de datos Firma tu contrato ¡Comienza a invertir! …" at bounding box center [511, 121] width 1023 height 242
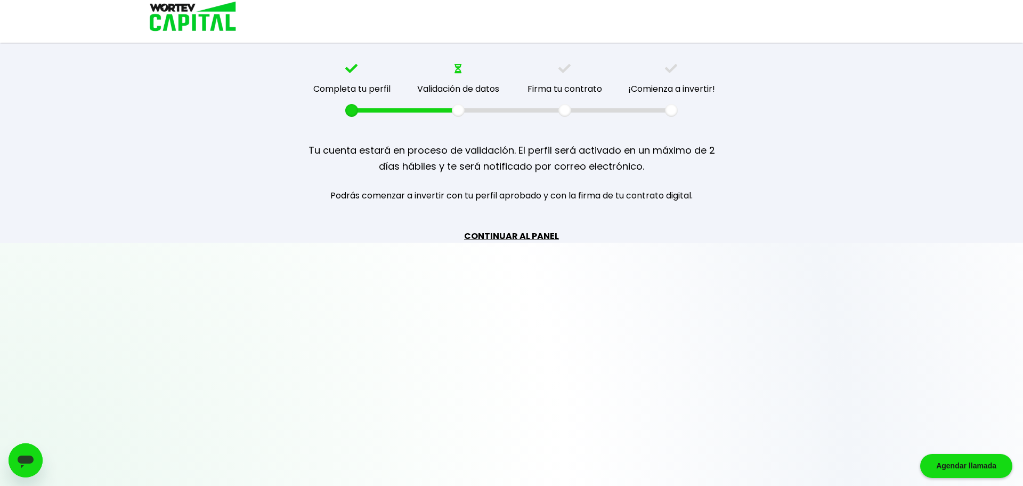
click at [668, 164] on p "Tu cuenta estará en proceso de validación. El perfil será activado en un máximo…" at bounding box center [511, 158] width 426 height 32
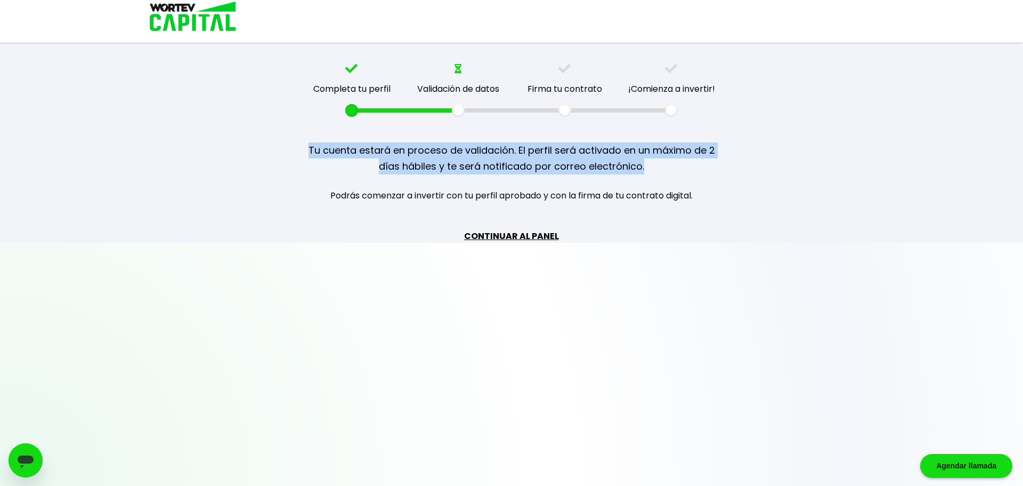
drag, startPoint x: 659, startPoint y: 167, endPoint x: 288, endPoint y: 140, distance: 372.0
click at [288, 140] on div "Completa tu perfil Validación de datos Firma tu contrato ¡Comienza a invertir! …" at bounding box center [511, 121] width 1023 height 242
click at [367, 135] on div "Completa tu perfil Validación de datos Firma tu contrato ¡Comienza a invertir! …" at bounding box center [511, 121] width 1023 height 242
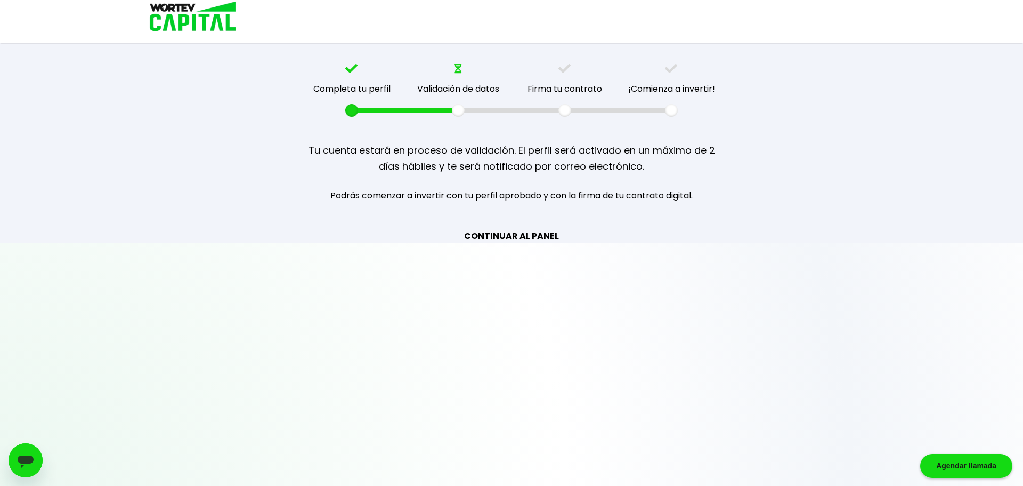
click at [503, 229] on link "CONTINUAR AL PANEL" at bounding box center [511, 235] width 95 height 13
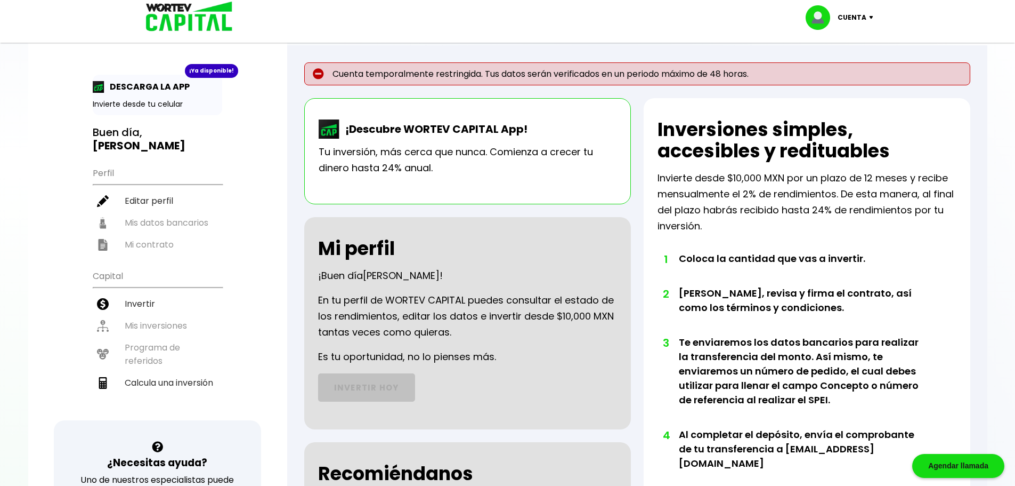
click at [849, 15] on p "Cuenta" at bounding box center [852, 18] width 29 height 16
click at [675, 21] on div "Cuenta Editar perfil Cerrar sesión" at bounding box center [508, 17] width 746 height 35
click at [430, 78] on p "Cuenta temporalmente restringida. Tus datos serán verificados en un periodo máx…" at bounding box center [637, 73] width 666 height 23
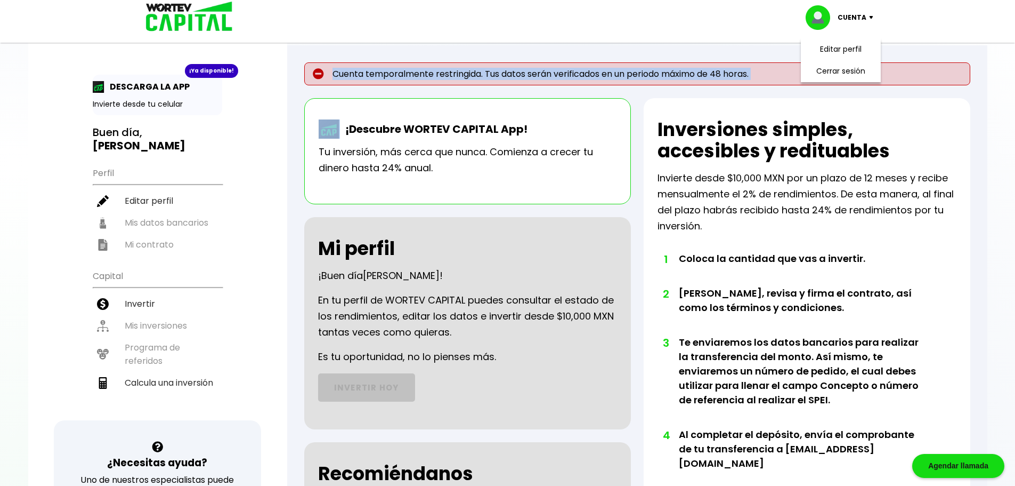
click at [430, 78] on p "Cuenta temporalmente restringida. Tus datos serán verificados en un periodo máx…" at bounding box center [637, 73] width 666 height 23
click at [489, 78] on p "Cuenta temporalmente restringida. Tus datos serán verificados en un periodo máx…" at bounding box center [637, 73] width 666 height 23
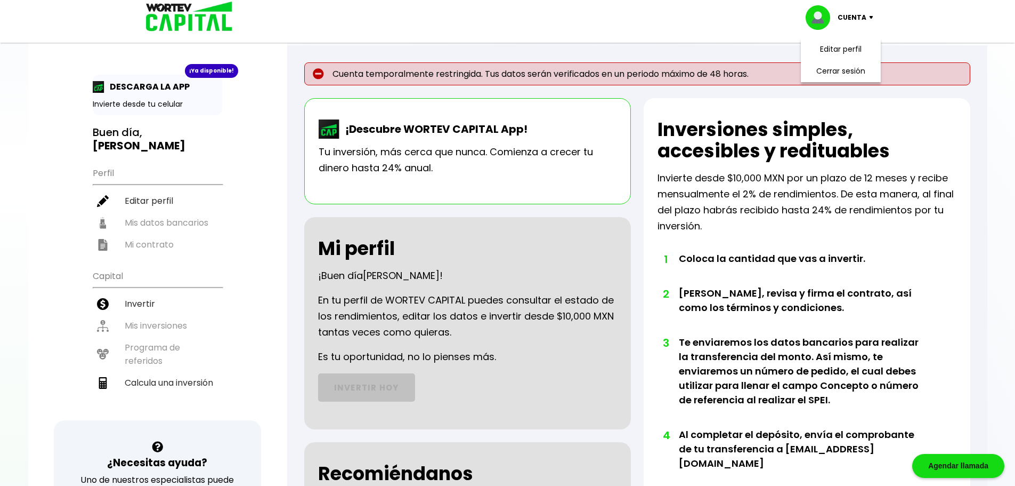
click at [623, 77] on p "Cuenta temporalmente restringida. Tus datos serán verificados en un periodo máx…" at bounding box center [637, 73] width 666 height 23
click at [142, 293] on li "Invertir" at bounding box center [158, 304] width 130 height 22
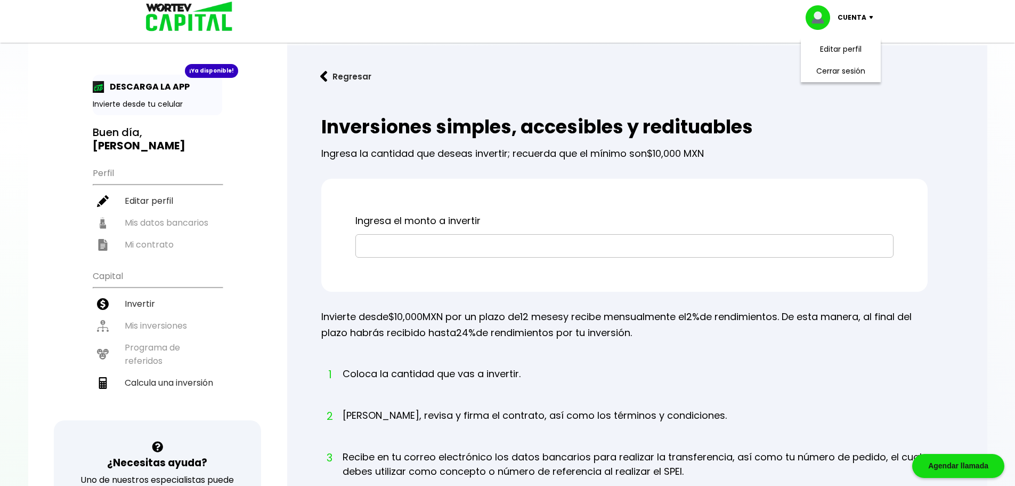
click at [411, 241] on input "text" at bounding box center [624, 245] width 529 height 22
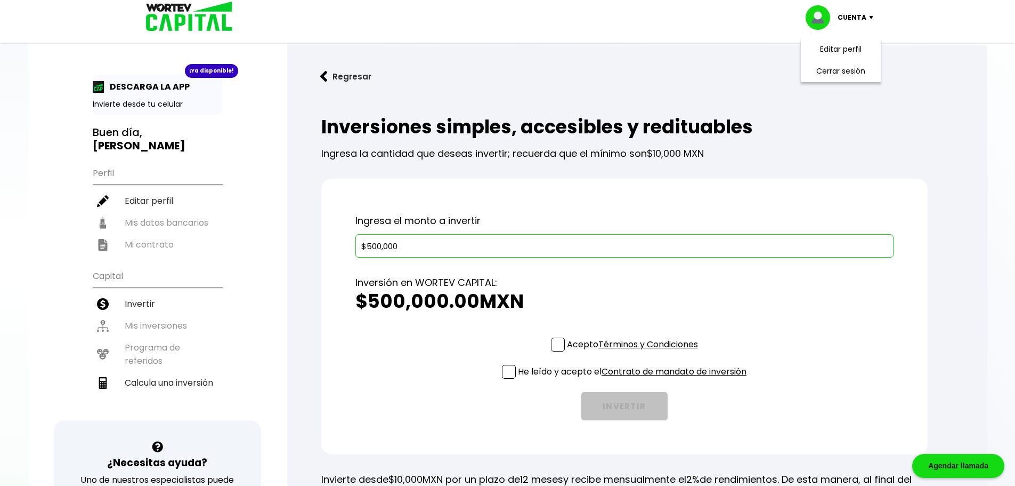
type input "$500,000"
click at [587, 292] on h2 "$500,000.00 MXN" at bounding box center [624, 300] width 538 height 21
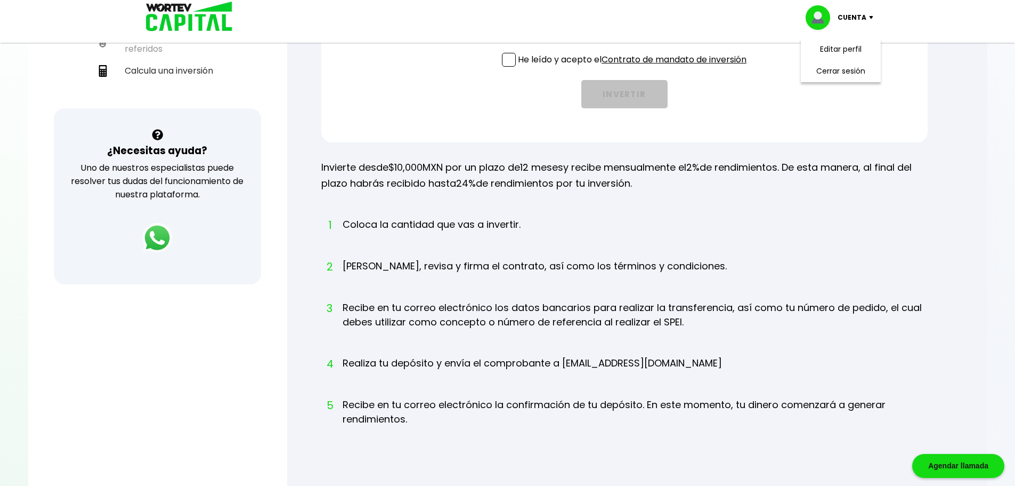
scroll to position [107, 0]
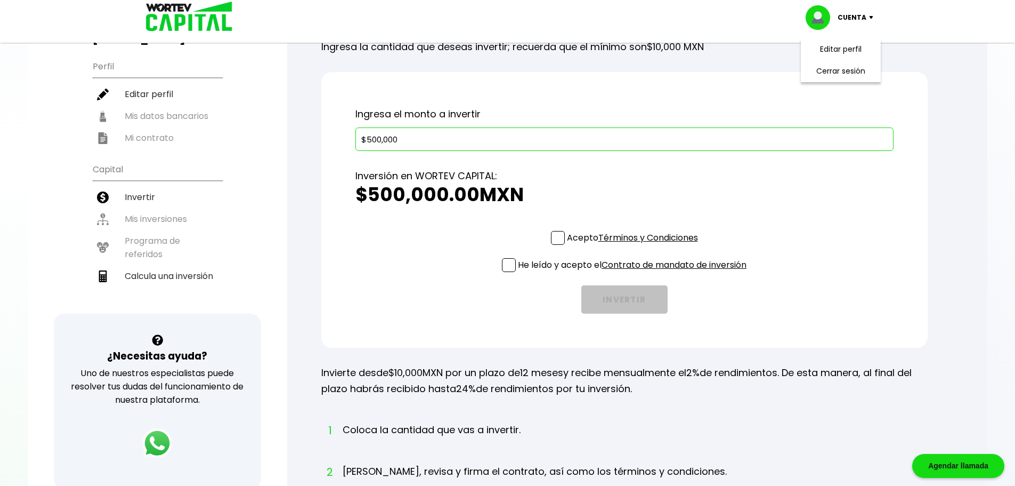
click at [555, 237] on span at bounding box center [558, 238] width 14 height 14
click at [635, 246] on input "Acepto Términos y Condiciones" at bounding box center [635, 246] width 0 height 0
click at [512, 263] on span at bounding box center [509, 265] width 14 height 14
click at [635, 273] on input "He leído y acepto el Contrato de mandato de inversión" at bounding box center [635, 273] width 0 height 0
click at [638, 295] on button "INVERTIR" at bounding box center [624, 299] width 86 height 28
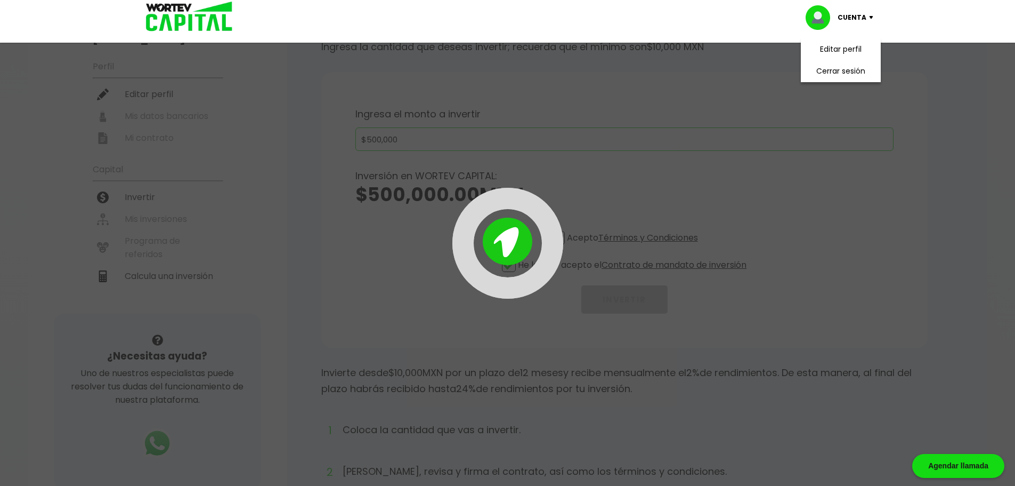
click at [813, 165] on div at bounding box center [507, 243] width 1015 height 486
click at [516, 246] on div at bounding box center [507, 243] width 111 height 111
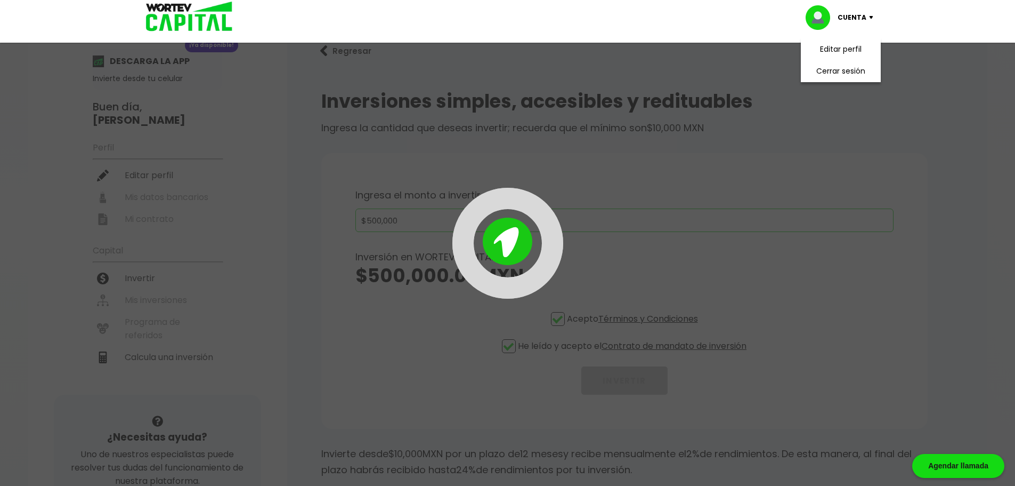
scroll to position [0, 0]
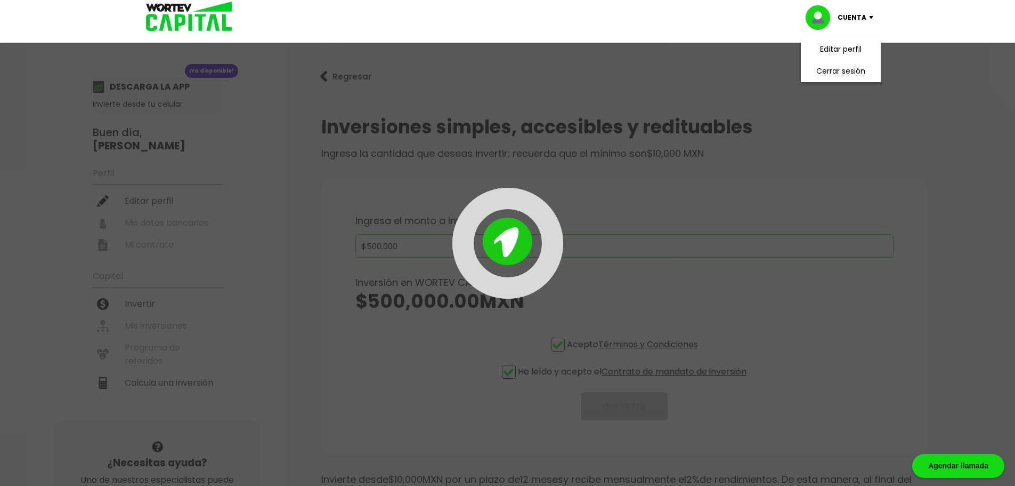
click at [135, 366] on div at bounding box center [507, 243] width 1015 height 486
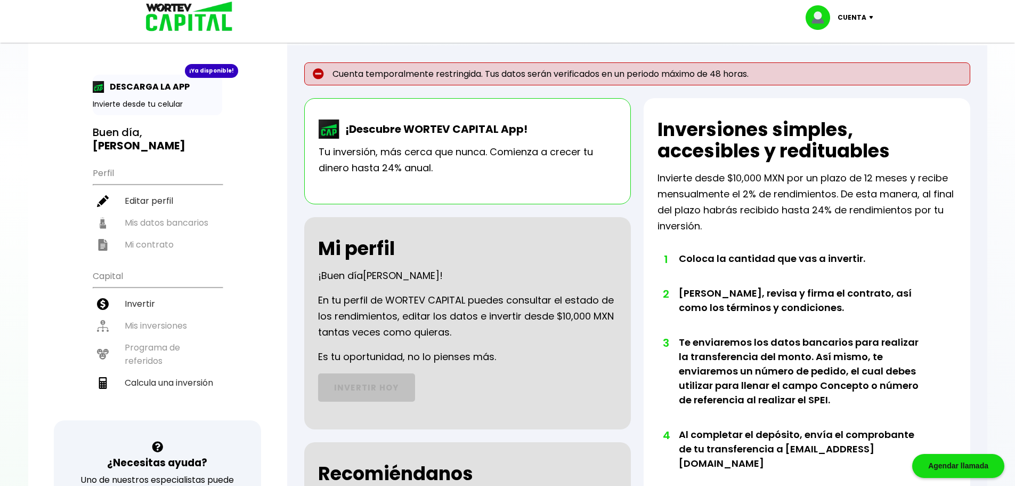
click at [134, 293] on li "Invertir" at bounding box center [158, 304] width 130 height 22
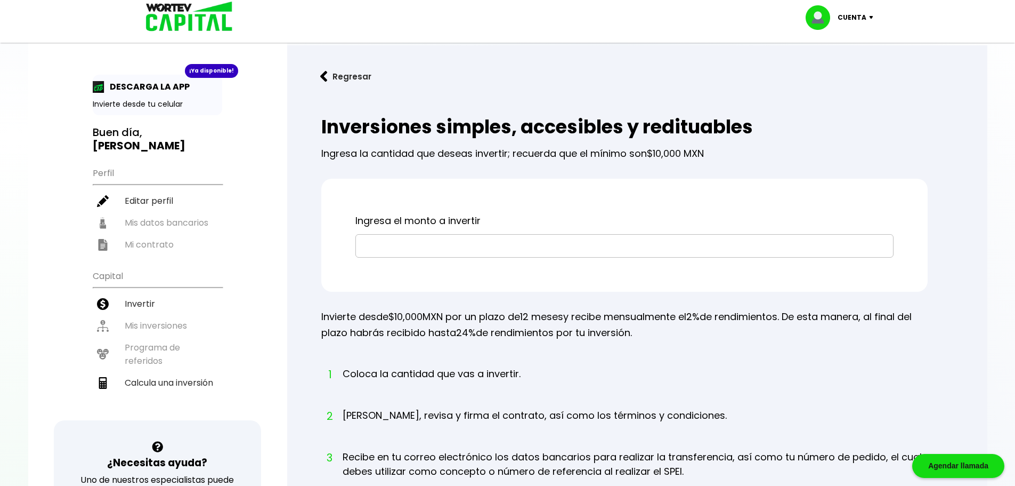
click at [136, 371] on li "Calcula una inversión" at bounding box center [158, 382] width 130 height 22
select select "1"
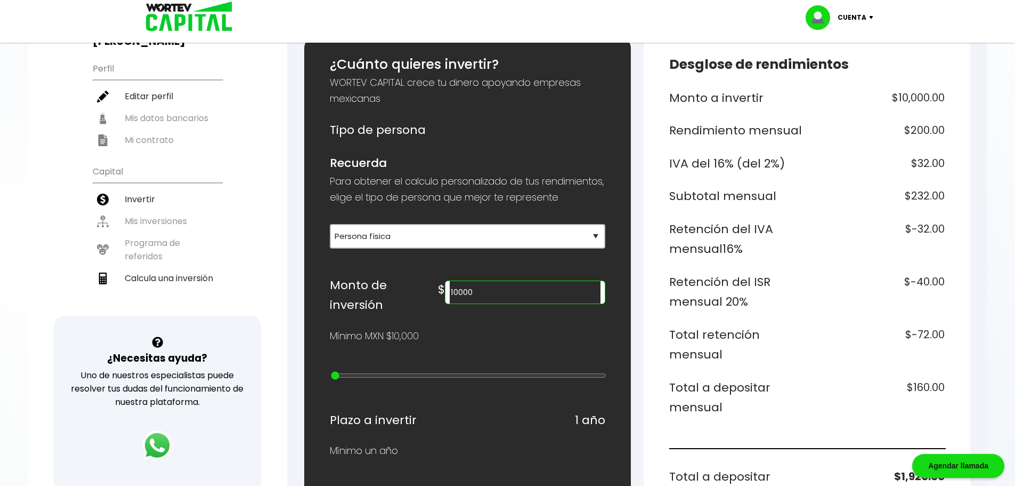
scroll to position [107, 0]
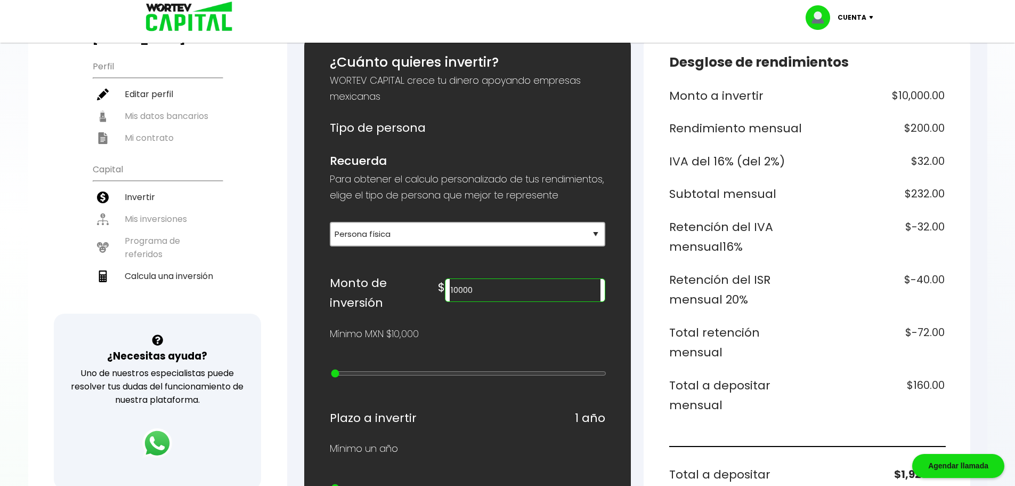
click at [529, 299] on input "10000" at bounding box center [525, 290] width 150 height 22
type input "500000"
click at [839, 199] on h6 "$11,600.00" at bounding box center [878, 194] width 134 height 20
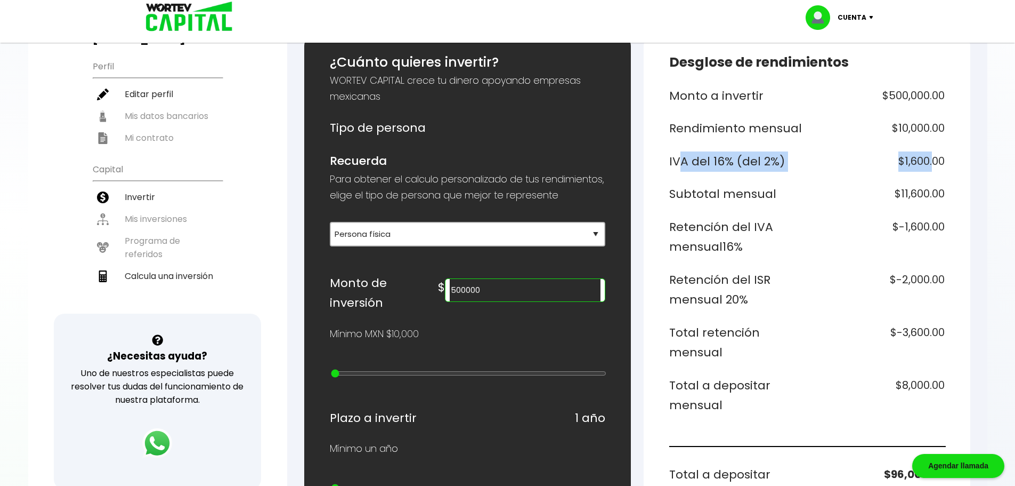
drag, startPoint x: 879, startPoint y: 166, endPoint x: 933, endPoint y: 165, distance: 53.8
type textarea "VA del 16% (del 2%) $1,600."
click at [933, 165] on div "IVA del 16% (del 2%) $1,600.00" at bounding box center [807, 161] width 276 height 20
click at [883, 169] on h6 "$1,600.00" at bounding box center [878, 161] width 134 height 20
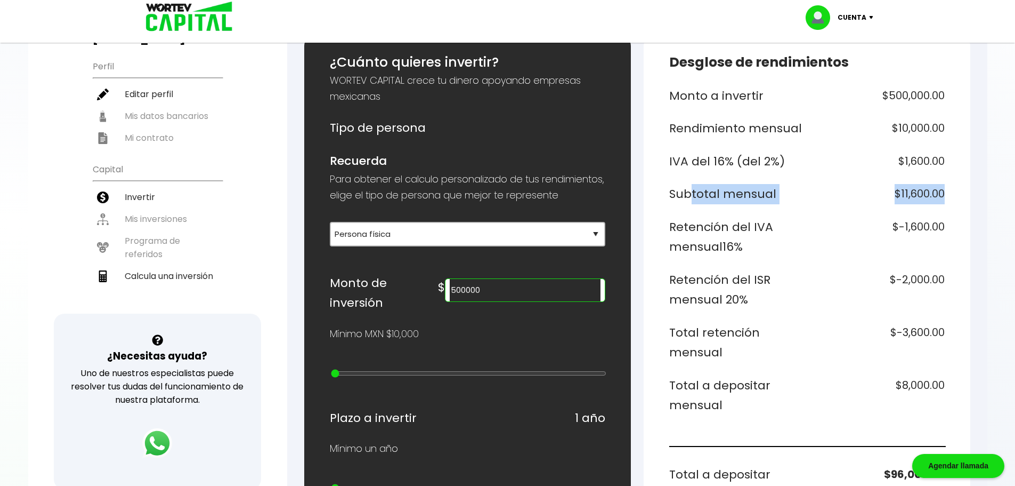
drag, startPoint x: 686, startPoint y: 188, endPoint x: 1023, endPoint y: 196, distance: 336.4
click at [895, 199] on h6 "$11,600.00" at bounding box center [878, 194] width 134 height 20
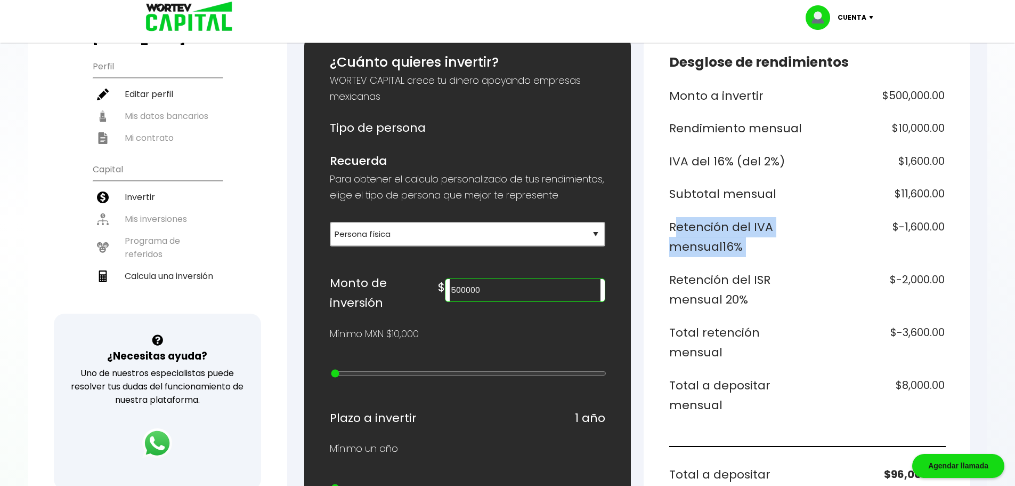
drag, startPoint x: 666, startPoint y: 220, endPoint x: 819, endPoint y: 242, distance: 154.0
click at [819, 242] on div "Desglose de rendimientos Monto a invertir $500,000.00 Rendimiento mensual $10,0…" at bounding box center [807, 444] width 327 height 819
click at [819, 242] on h6 "$-1,600.00" at bounding box center [878, 237] width 134 height 40
drag, startPoint x: 762, startPoint y: 279, endPoint x: 801, endPoint y: 295, distance: 42.4
click at [801, 295] on h6 "Retención del ISR mensual 20%" at bounding box center [736, 290] width 134 height 40
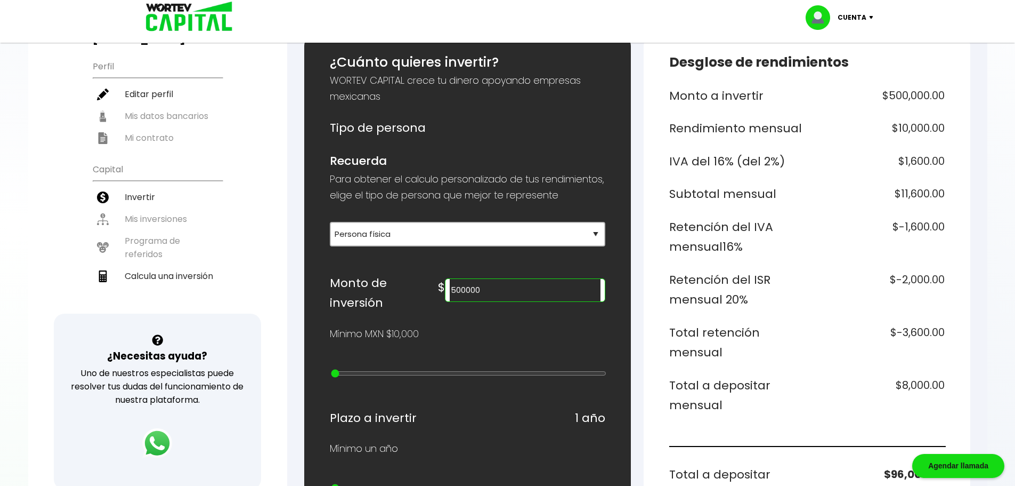
click at [801, 295] on h6 "Retención del ISR mensual 20%" at bounding box center [736, 290] width 134 height 40
drag, startPoint x: 874, startPoint y: 284, endPoint x: 939, endPoint y: 284, distance: 65.6
click at [938, 283] on h6 "$-2,000.00" at bounding box center [878, 290] width 134 height 40
click at [894, 327] on h6 "$-3,600.00" at bounding box center [878, 342] width 134 height 40
drag, startPoint x: 668, startPoint y: 332, endPoint x: 731, endPoint y: 359, distance: 68.3
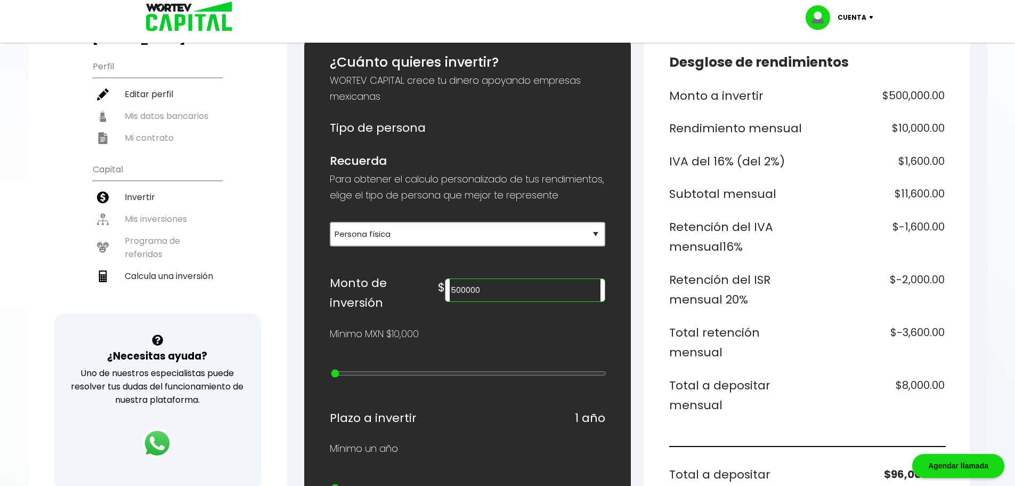
click at [731, 359] on div "Desglose de rendimientos Monto a invertir $500,000.00 Rendimiento mensual $10,0…" at bounding box center [807, 444] width 327 height 819
click at [761, 346] on h6 "Total retención mensual" at bounding box center [736, 342] width 134 height 40
drag, startPoint x: 668, startPoint y: 325, endPoint x: 927, endPoint y: 339, distance: 260.0
click at [927, 339] on div "Desglose de rendimientos Monto a invertir $500,000.00 Rendimiento mensual $10,0…" at bounding box center [807, 444] width 327 height 819
click at [932, 339] on h6 "$-3,600.00" at bounding box center [878, 342] width 134 height 40
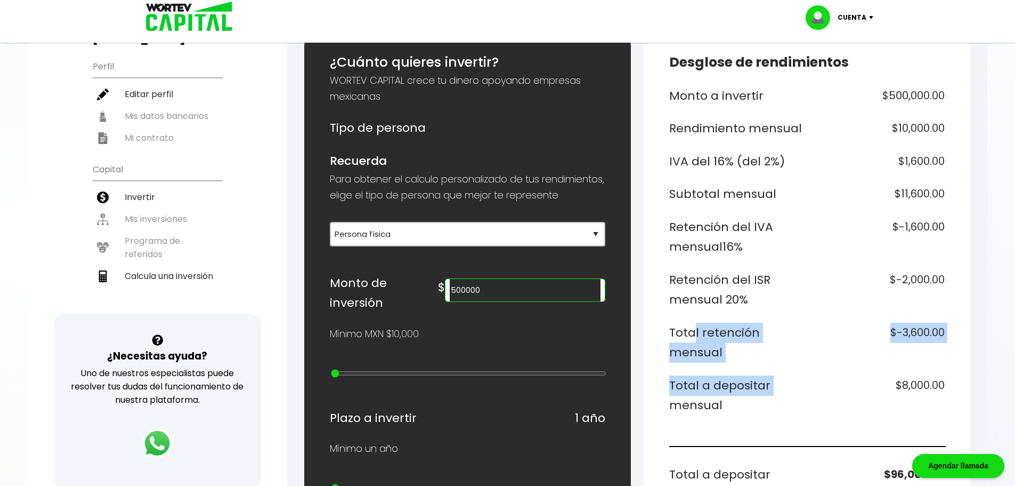
drag, startPoint x: 773, startPoint y: 363, endPoint x: 686, endPoint y: 333, distance: 92.0
click at [686, 333] on div "Monto a invertir $500,000.00 Rendimiento mensual $10,000.00 IVA del 16% (del 2%…" at bounding box center [807, 452] width 276 height 732
click at [696, 331] on h6 "Total retención mensual" at bounding box center [736, 342] width 134 height 40
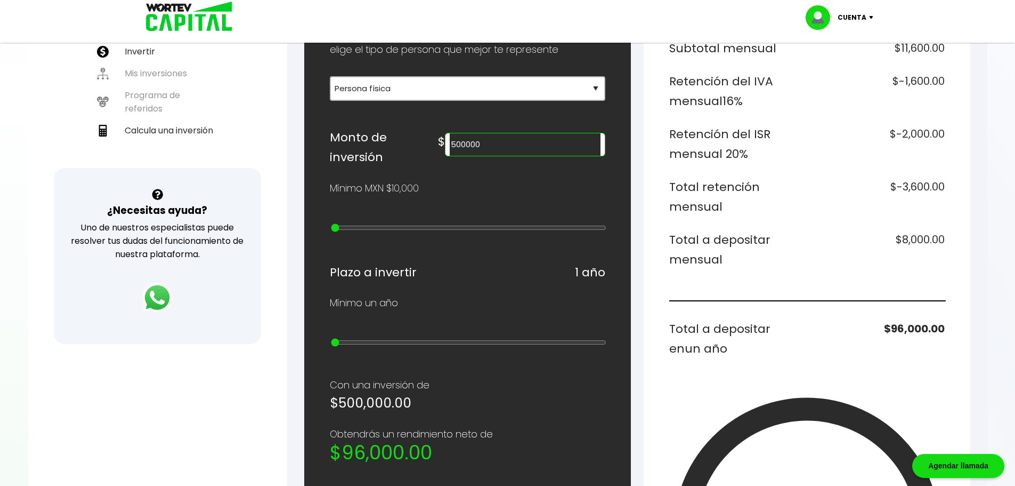
scroll to position [213, 0]
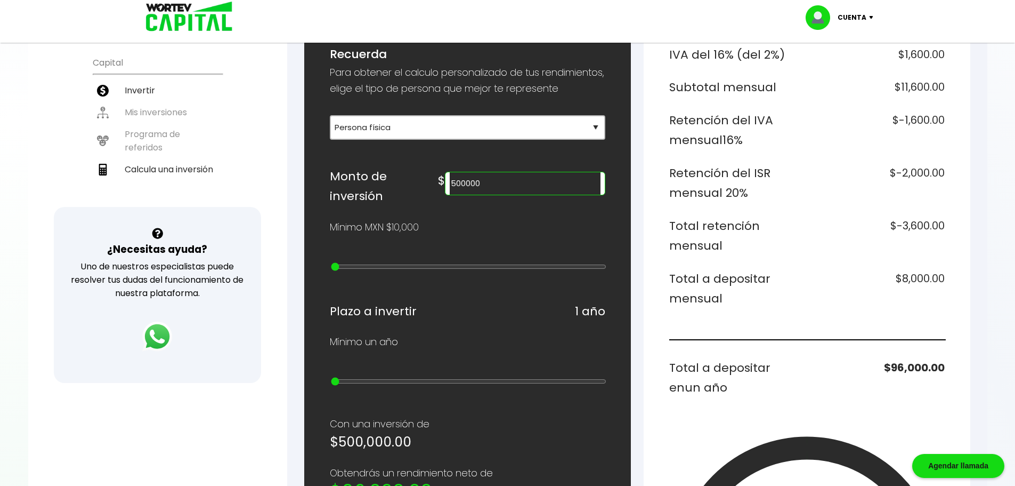
drag, startPoint x: 725, startPoint y: 302, endPoint x: 663, endPoint y: 272, distance: 68.6
click at [663, 272] on div "Desglose de rendimientos Monto a invertir $500,000.00 Rendimiento mensual $10,0…" at bounding box center [807, 338] width 327 height 819
click at [731, 269] on h6 "Total a depositar mensual" at bounding box center [736, 289] width 134 height 40
drag, startPoint x: 885, startPoint y: 278, endPoint x: 945, endPoint y: 287, distance: 60.8
click at [945, 287] on div "Desglose de rendimientos Monto a invertir $500,000.00 Rendimiento mensual $10,0…" at bounding box center [807, 338] width 327 height 819
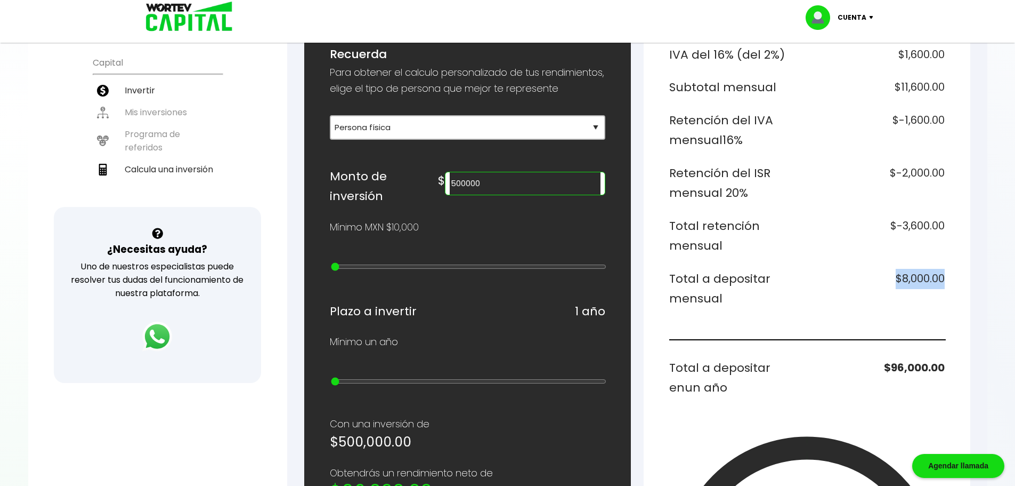
drag, startPoint x: 945, startPoint y: 287, endPoint x: 932, endPoint y: 296, distance: 16.6
click at [945, 288] on div "Desglose de rendimientos Monto a invertir $500,000.00 Rendimiento mensual $10,0…" at bounding box center [807, 338] width 327 height 819
click at [858, 282] on h6 "$8,000.00" at bounding box center [878, 289] width 134 height 40
drag, startPoint x: 877, startPoint y: 277, endPoint x: 947, endPoint y: 278, distance: 69.3
click at [947, 278] on div "Desglose de rendimientos Monto a invertir $500,000.00 Rendimiento mensual $10,0…" at bounding box center [807, 338] width 327 height 819
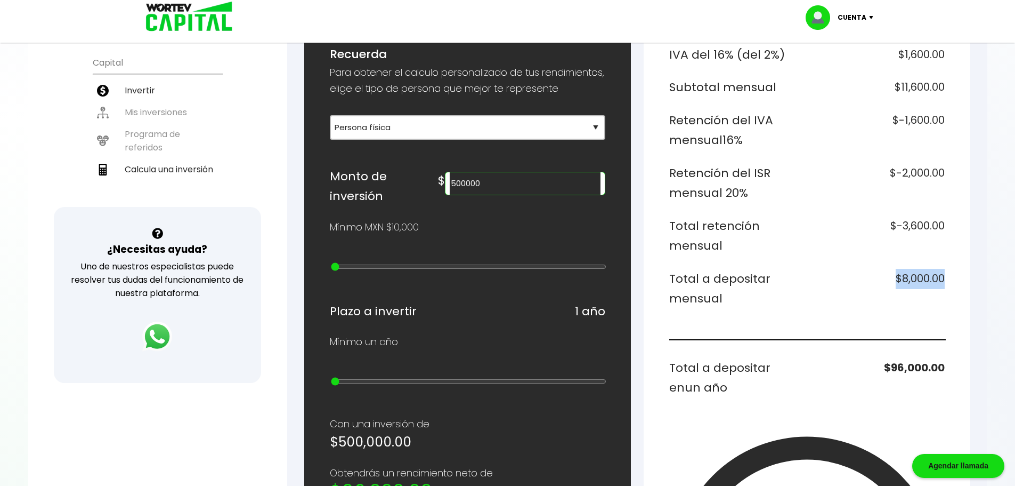
click at [948, 278] on div "Desglose de rendimientos Monto a invertir $500,000.00 Rendimiento mensual $10,0…" at bounding box center [807, 338] width 327 height 819
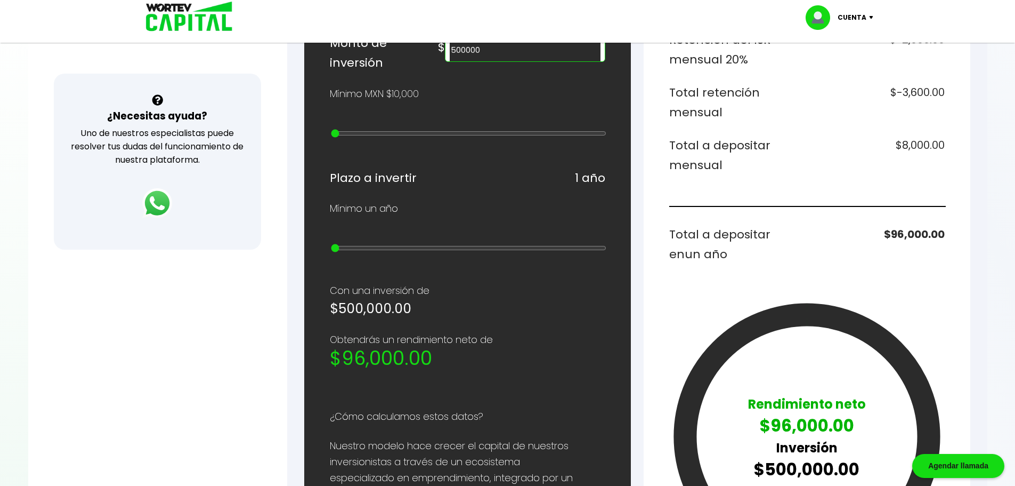
scroll to position [426, 0]
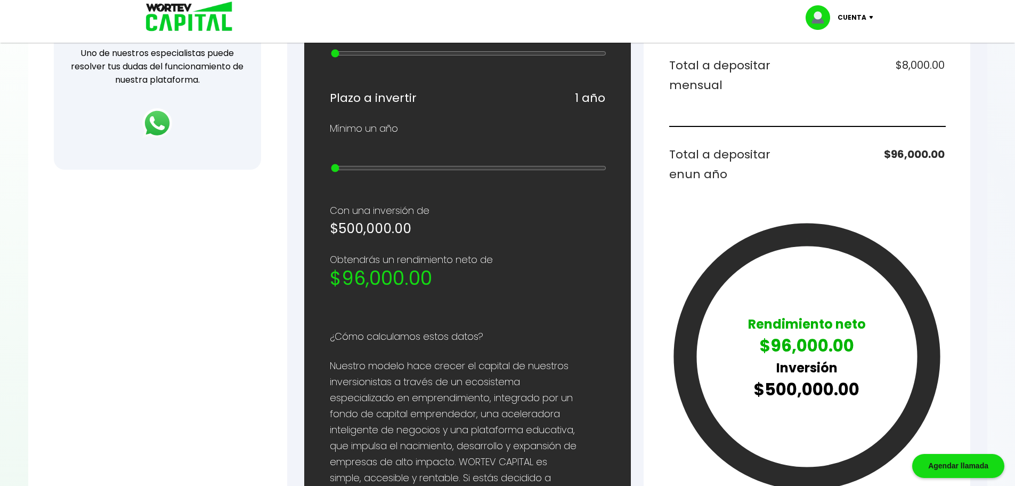
drag, startPoint x: 748, startPoint y: 322, endPoint x: 866, endPoint y: 347, distance: 119.9
click at [866, 347] on div "Rendimiento neto $96,000.00 Inversión $500,000.00" at bounding box center [807, 358] width 276 height 279
drag, startPoint x: 854, startPoint y: 346, endPoint x: 755, endPoint y: 322, distance: 102.6
click at [755, 322] on div "Rendimiento neto $96,000.00 Inversión $500,000.00" at bounding box center [807, 357] width 118 height 87
drag, startPoint x: 743, startPoint y: 321, endPoint x: 855, endPoint y: 349, distance: 115.4
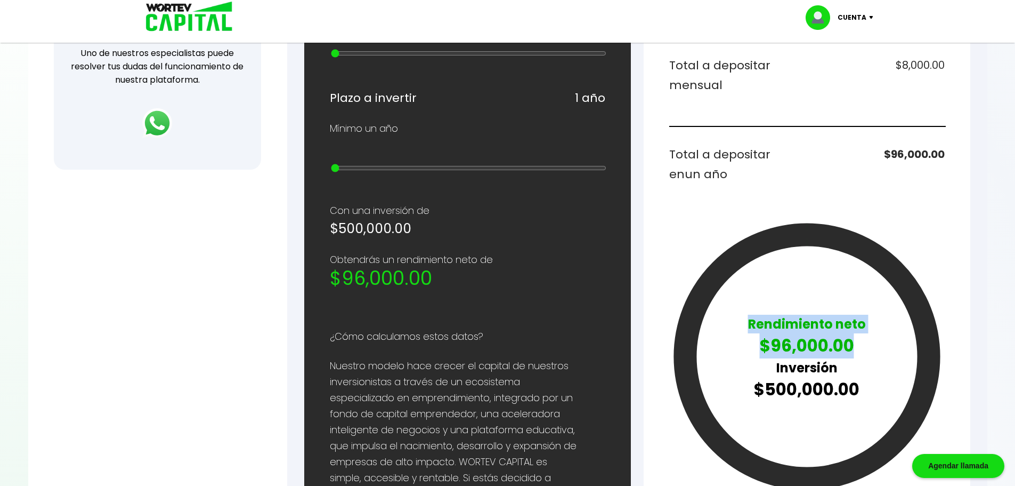
click at [855, 349] on div "Rendimiento neto $96,000.00 Inversión $500,000.00" at bounding box center [807, 358] width 276 height 279
click at [855, 341] on p "$96,000.00" at bounding box center [807, 345] width 118 height 25
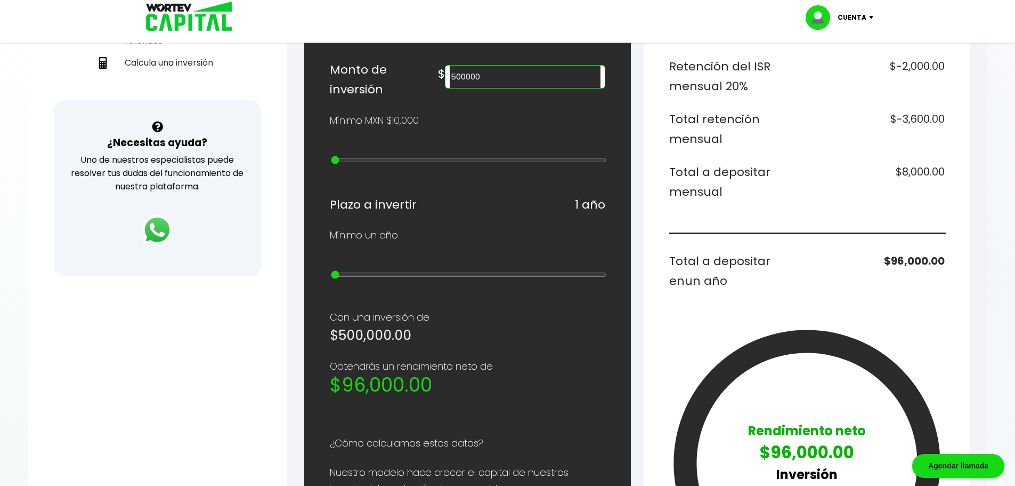
scroll to position [213, 0]
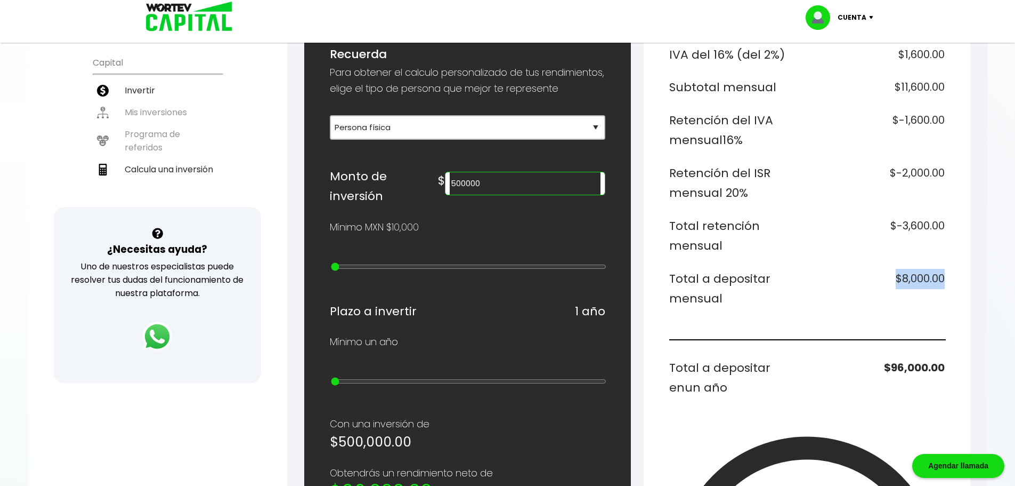
drag, startPoint x: 892, startPoint y: 272, endPoint x: 964, endPoint y: 275, distance: 72.0
click at [964, 275] on div "Desglose de rendimientos Monto a invertir $500,000.00 Rendimiento mensual $10,0…" at bounding box center [807, 338] width 327 height 819
click at [903, 270] on h6 "$8,000.00" at bounding box center [878, 289] width 134 height 40
drag, startPoint x: 891, startPoint y: 271, endPoint x: 956, endPoint y: 285, distance: 65.8
click at [956, 285] on div "Desglose de rendimientos Monto a invertir $500,000.00 Rendimiento mensual $10,0…" at bounding box center [807, 338] width 327 height 819
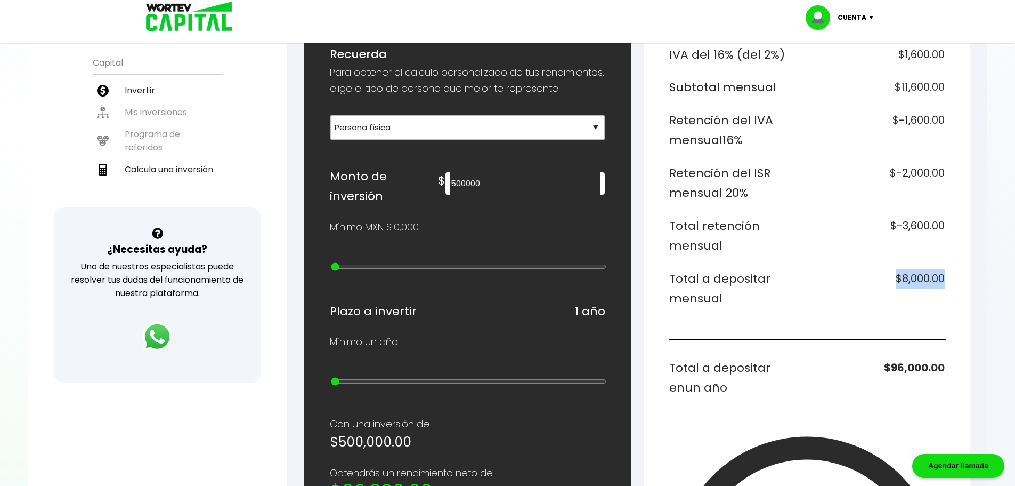
click at [892, 287] on h6 "$8,000.00" at bounding box center [878, 289] width 134 height 40
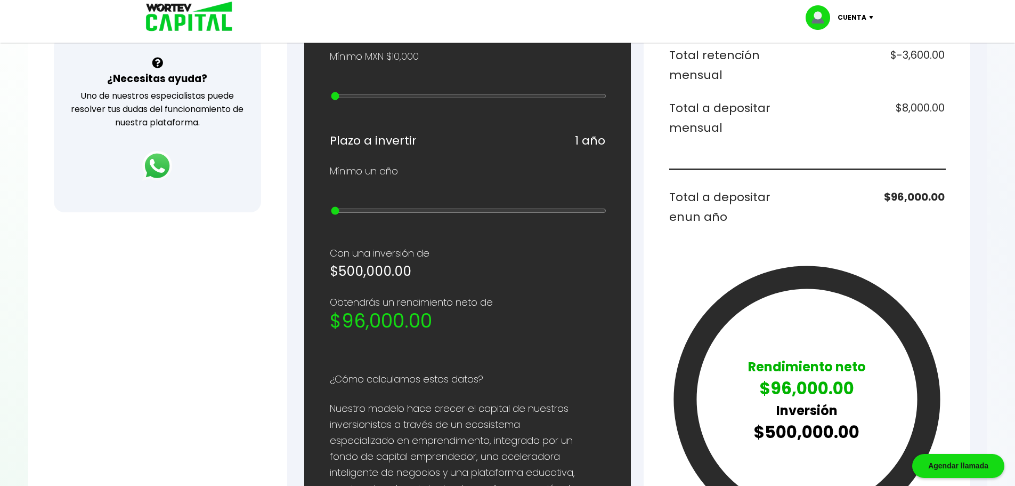
scroll to position [426, 0]
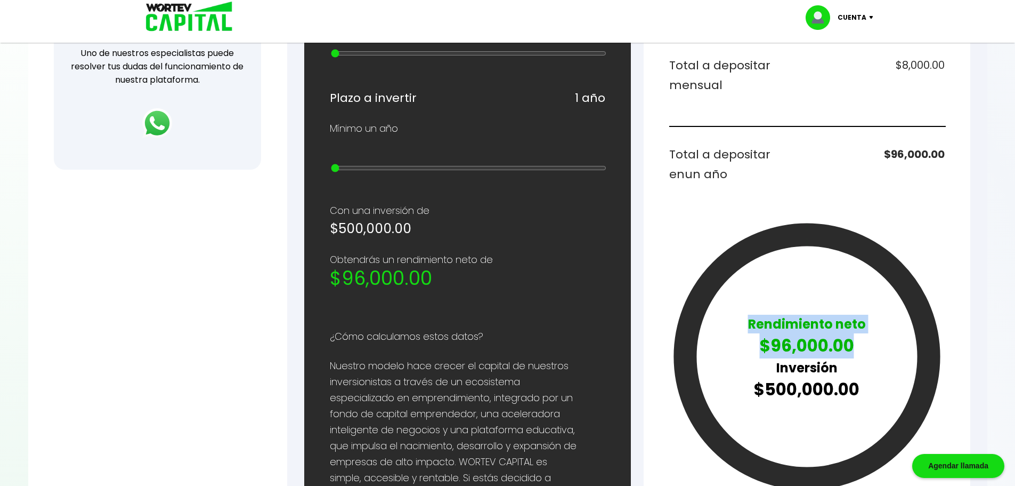
drag, startPoint x: 851, startPoint y: 344, endPoint x: 715, endPoint y: 311, distance: 139.9
click at [715, 311] on div "Rendimiento neto $96,000.00 Inversión $500,000.00" at bounding box center [807, 358] width 276 height 279
click at [784, 301] on icon at bounding box center [807, 356] width 244 height 244
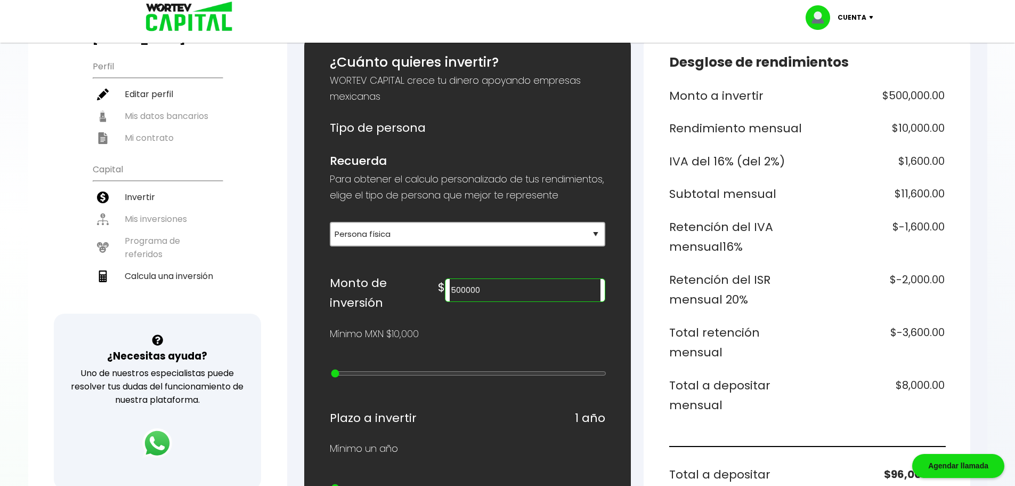
scroll to position [0, 0]
